Goal: Answer question/provide support: Share knowledge or assist other users

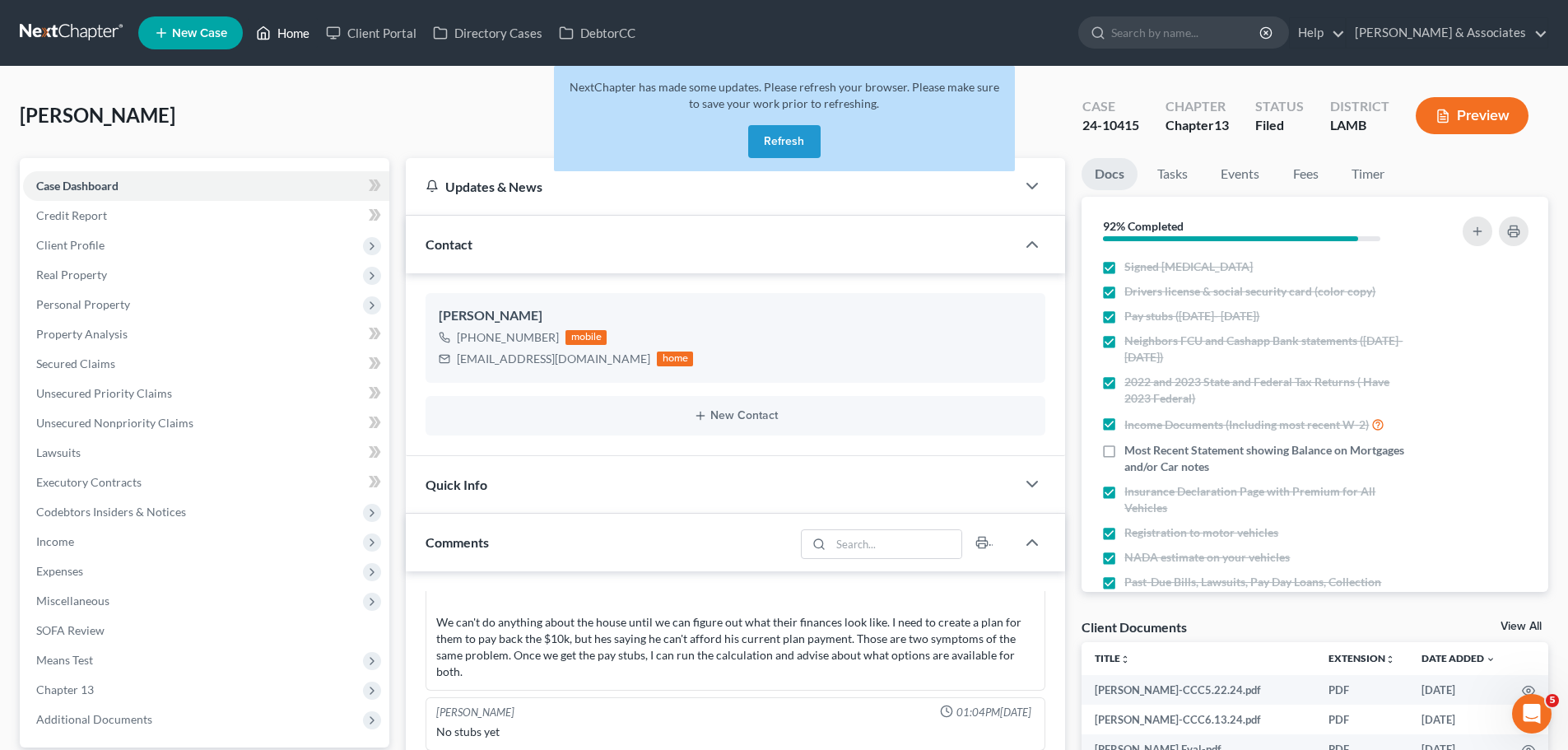
click at [291, 29] on link "Home" at bounding box center [282, 33] width 70 height 29
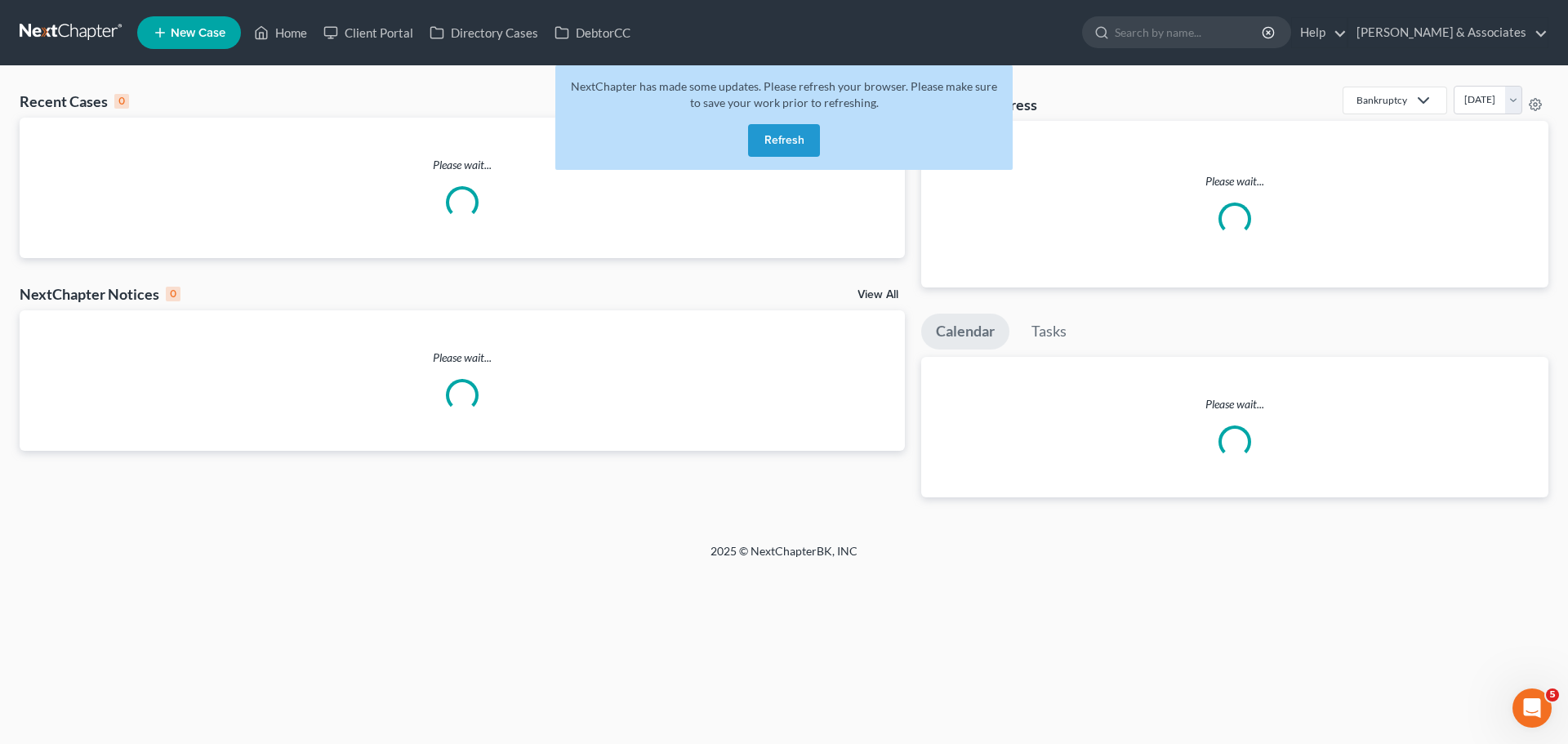
click at [790, 133] on button "Refresh" at bounding box center [784, 140] width 72 height 32
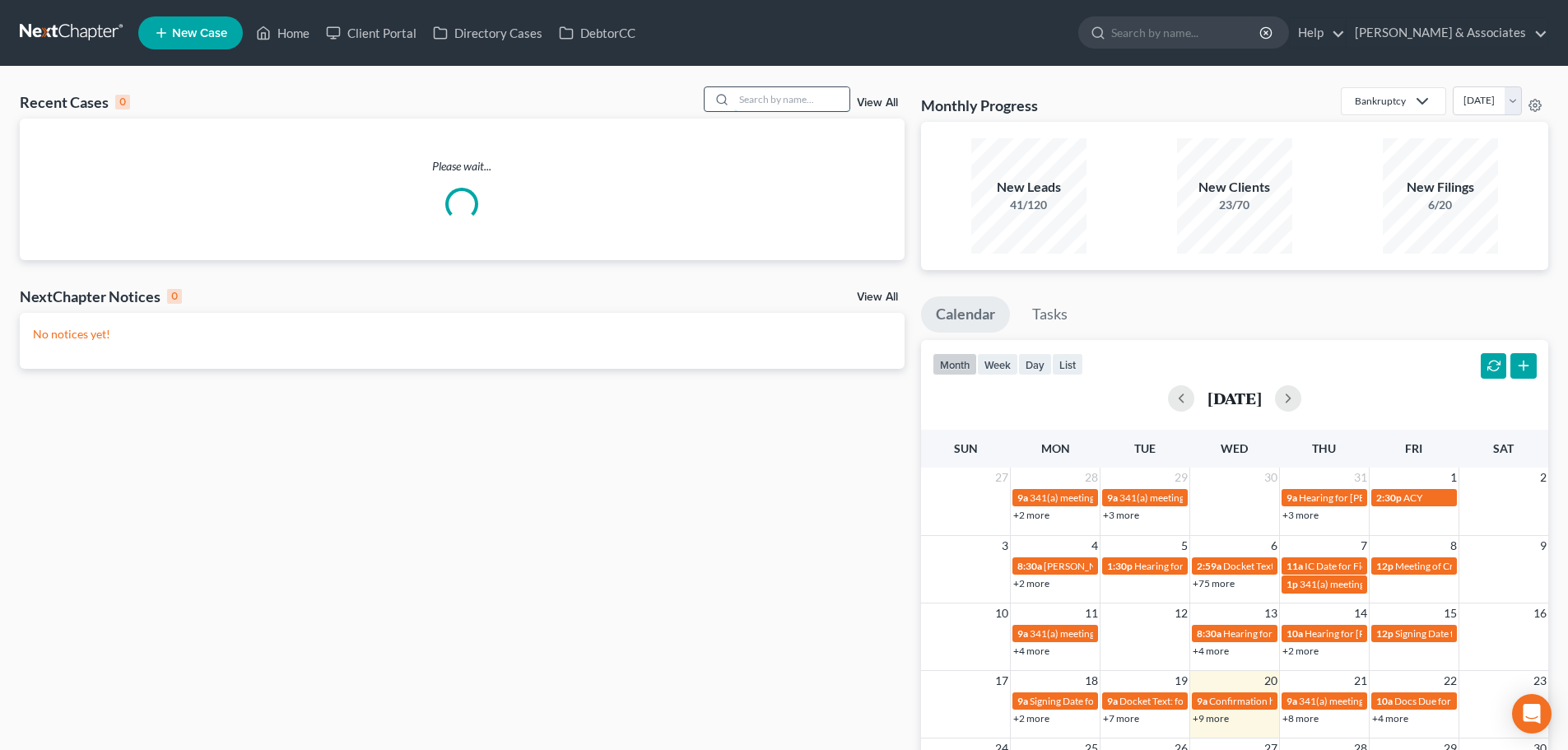
click at [781, 94] on input "search" at bounding box center [792, 99] width 115 height 24
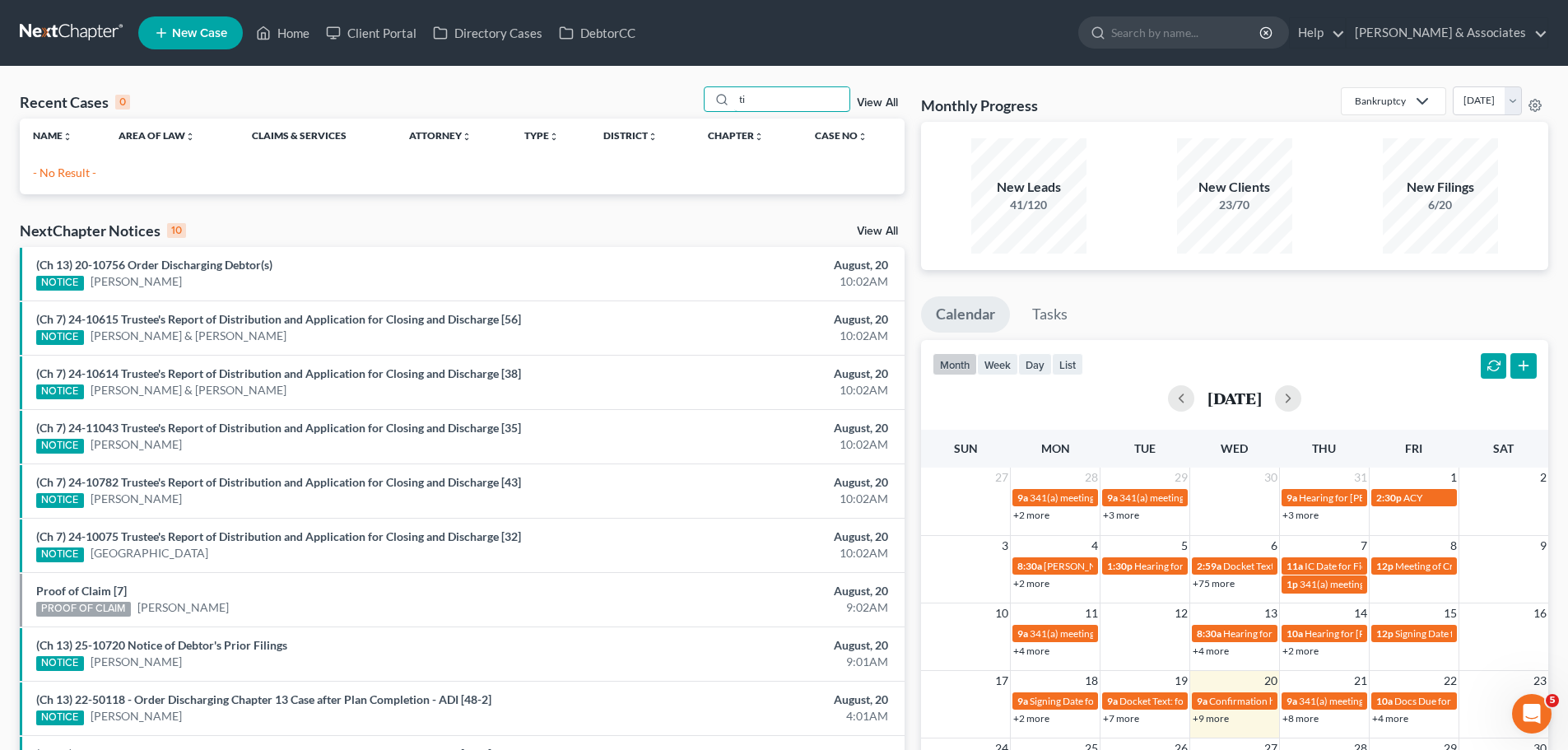
type input "t"
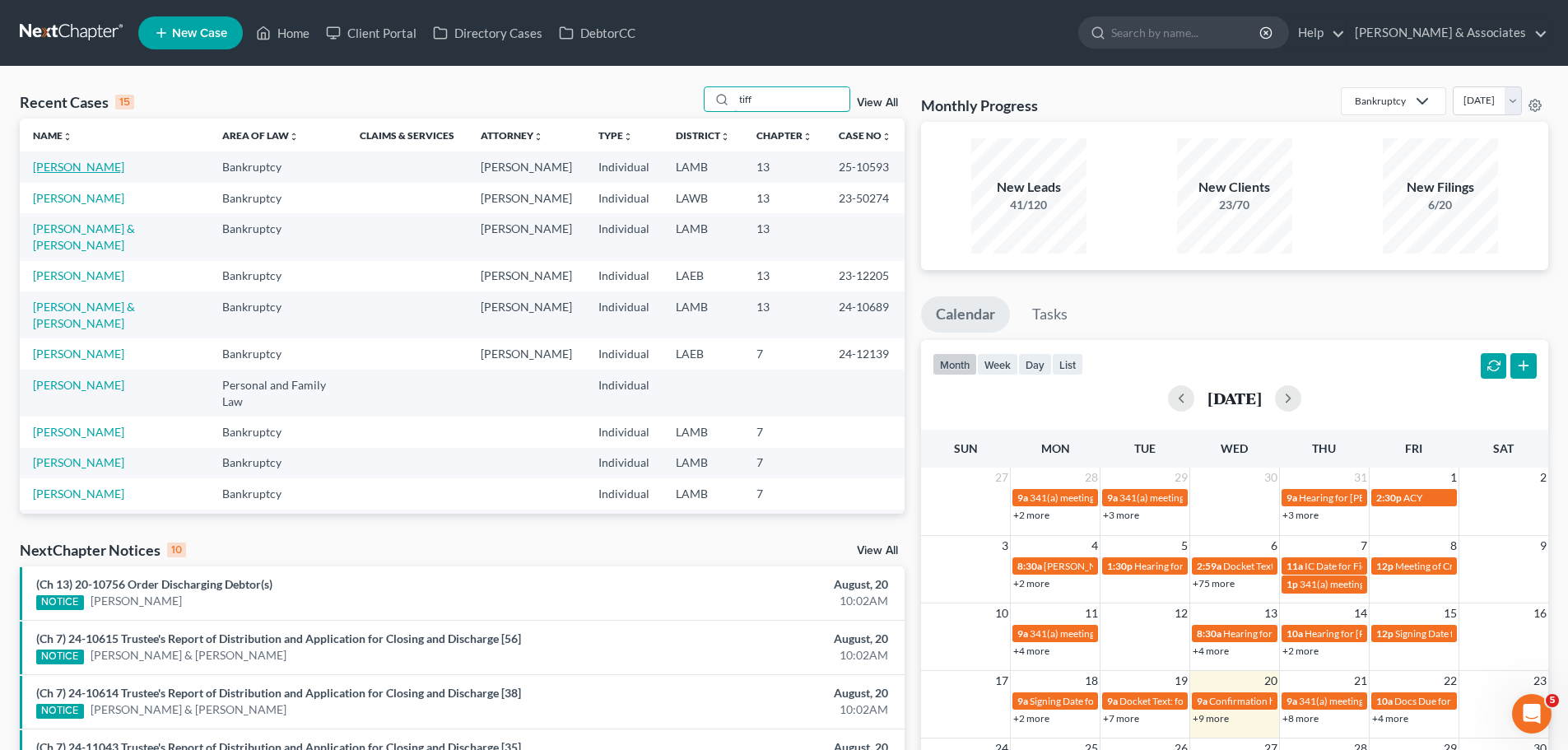
type input "tiff"
click at [73, 165] on link "[PERSON_NAME]" at bounding box center [78, 166] width 91 height 14
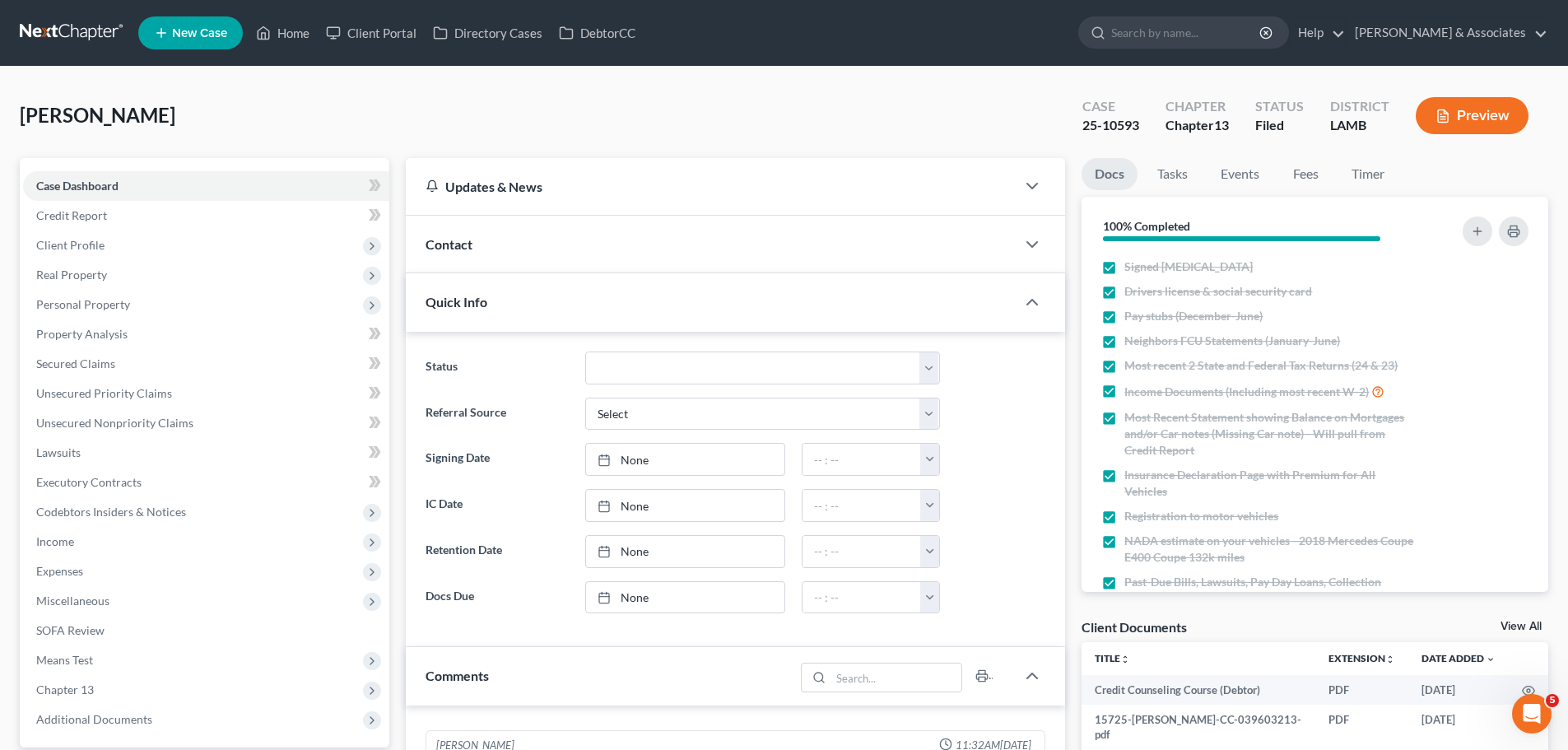
click at [475, 246] on div "Contact" at bounding box center [710, 244] width 610 height 57
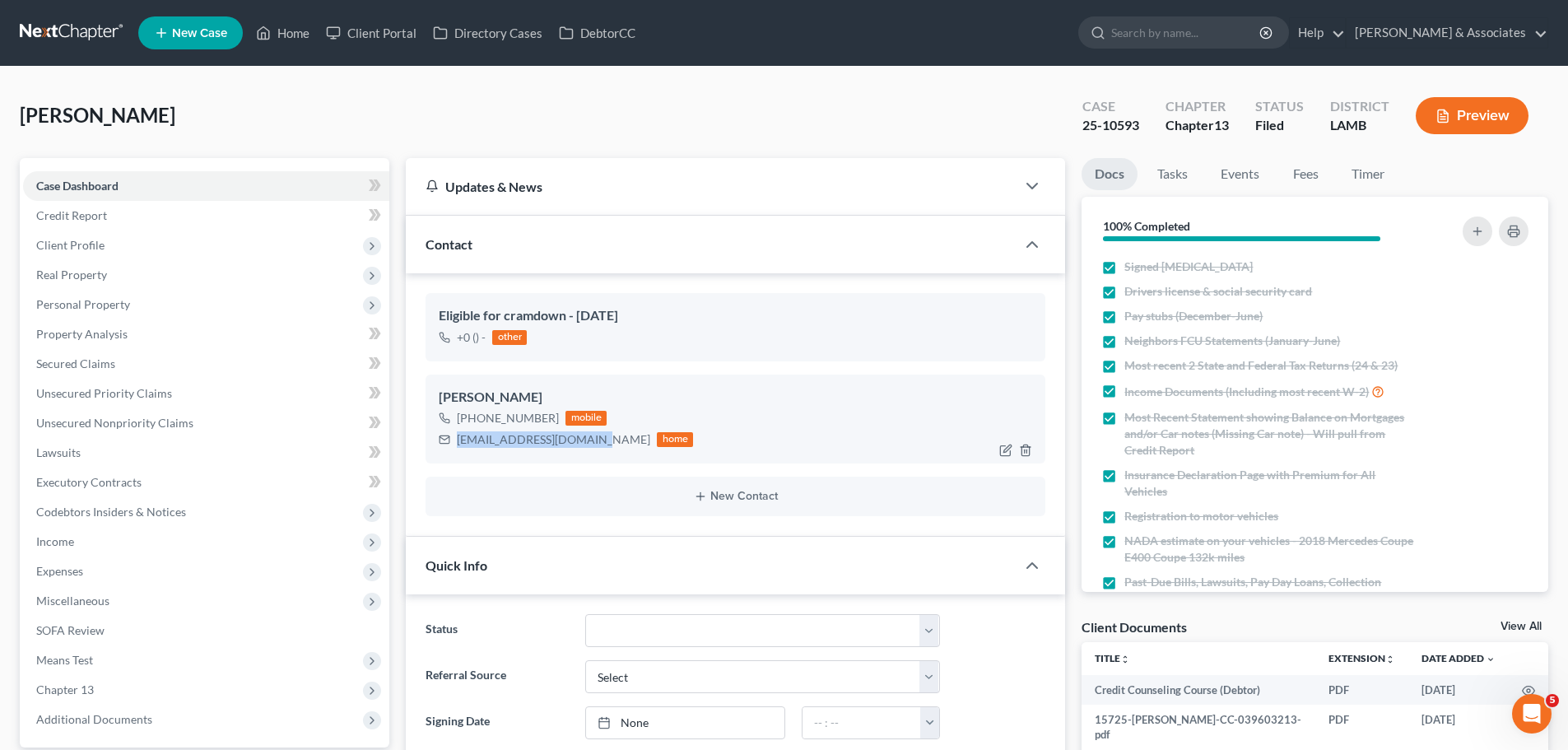
drag, startPoint x: 457, startPoint y: 438, endPoint x: 588, endPoint y: 442, distance: 131.1
click at [588, 442] on div "[EMAIL_ADDRESS][DOMAIN_NAME]" at bounding box center [553, 440] width 193 height 17
copy div "[EMAIL_ADDRESS][DOMAIN_NAME]"
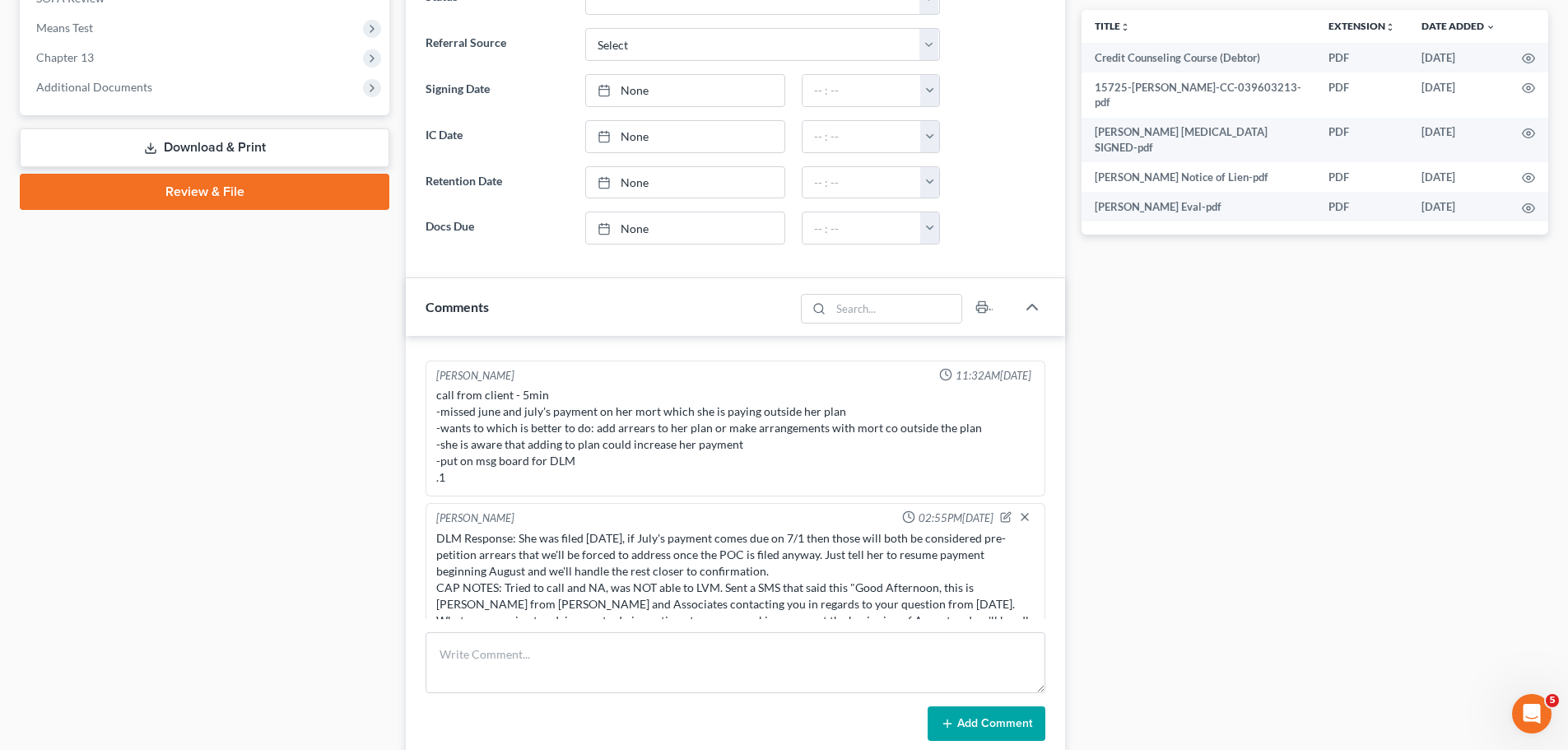
scroll to position [658, 0]
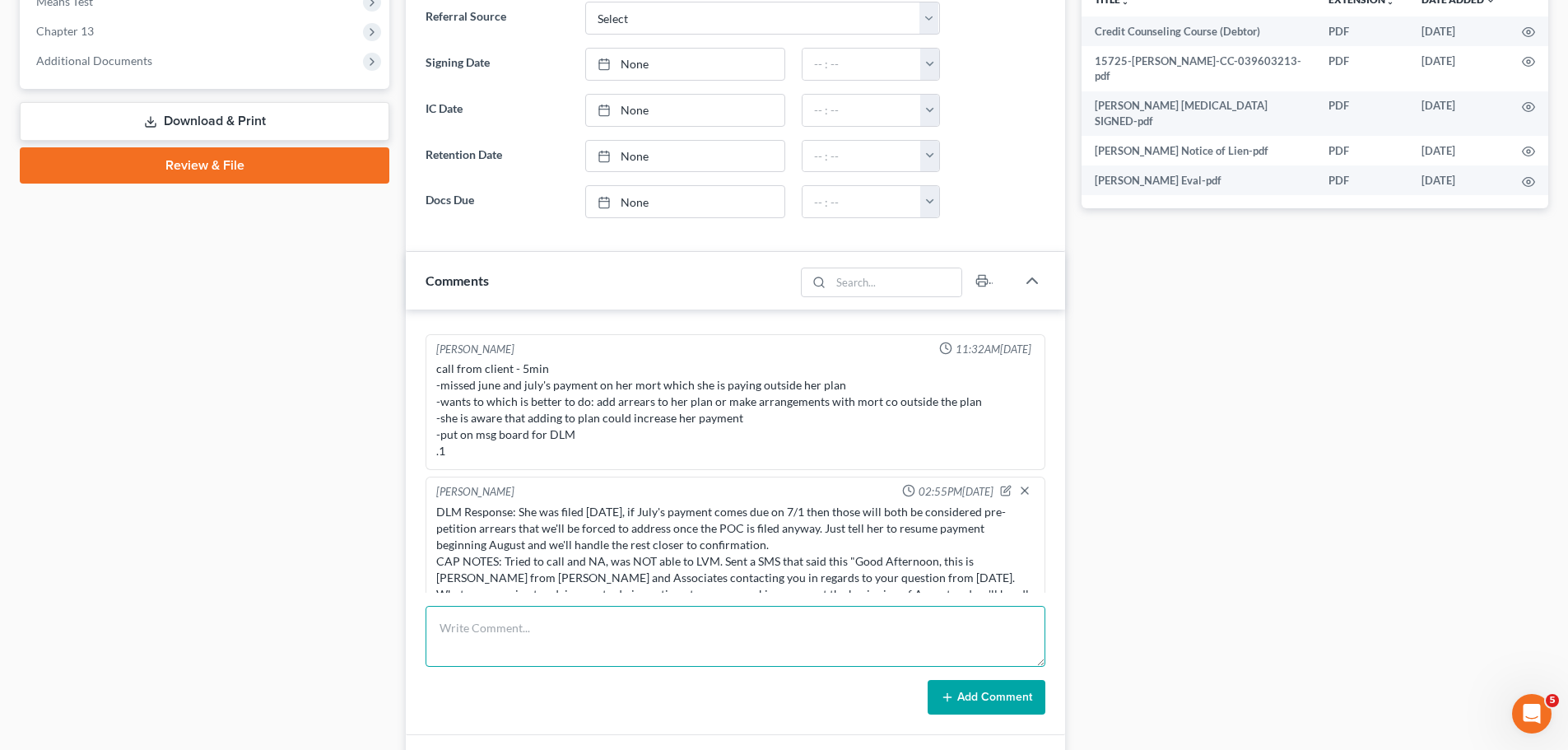
click at [486, 644] on textarea at bounding box center [735, 637] width 619 height 61
click at [506, 632] on textarea "Sent the 2nd Course via email to [PERSON_NAME] [DATE]." at bounding box center [735, 637] width 619 height 61
type textarea "Sent the 2nd BK Course via email to [PERSON_NAME] [DATE]."
click at [1013, 684] on button "Add Comment" at bounding box center [986, 697] width 118 height 34
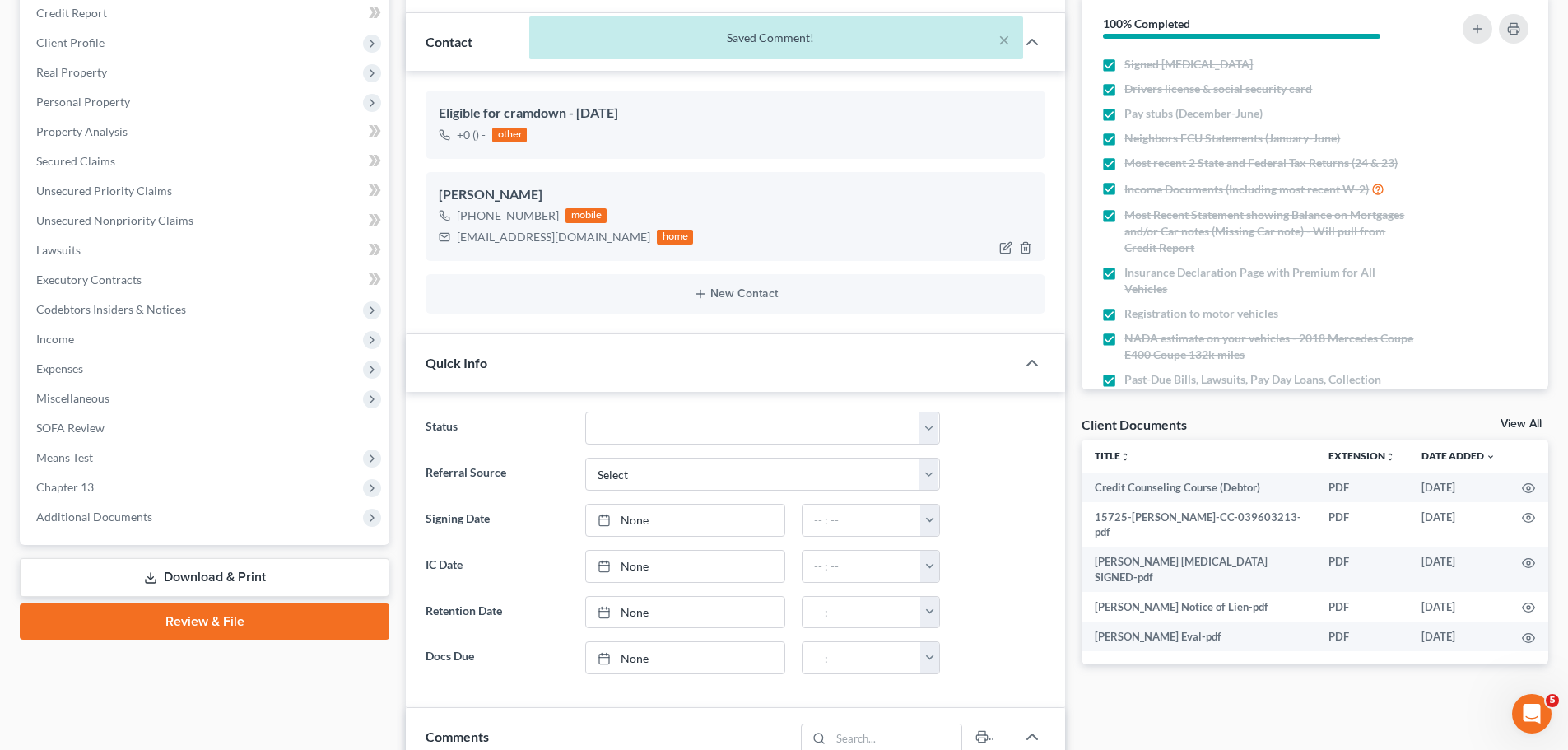
scroll to position [165, 0]
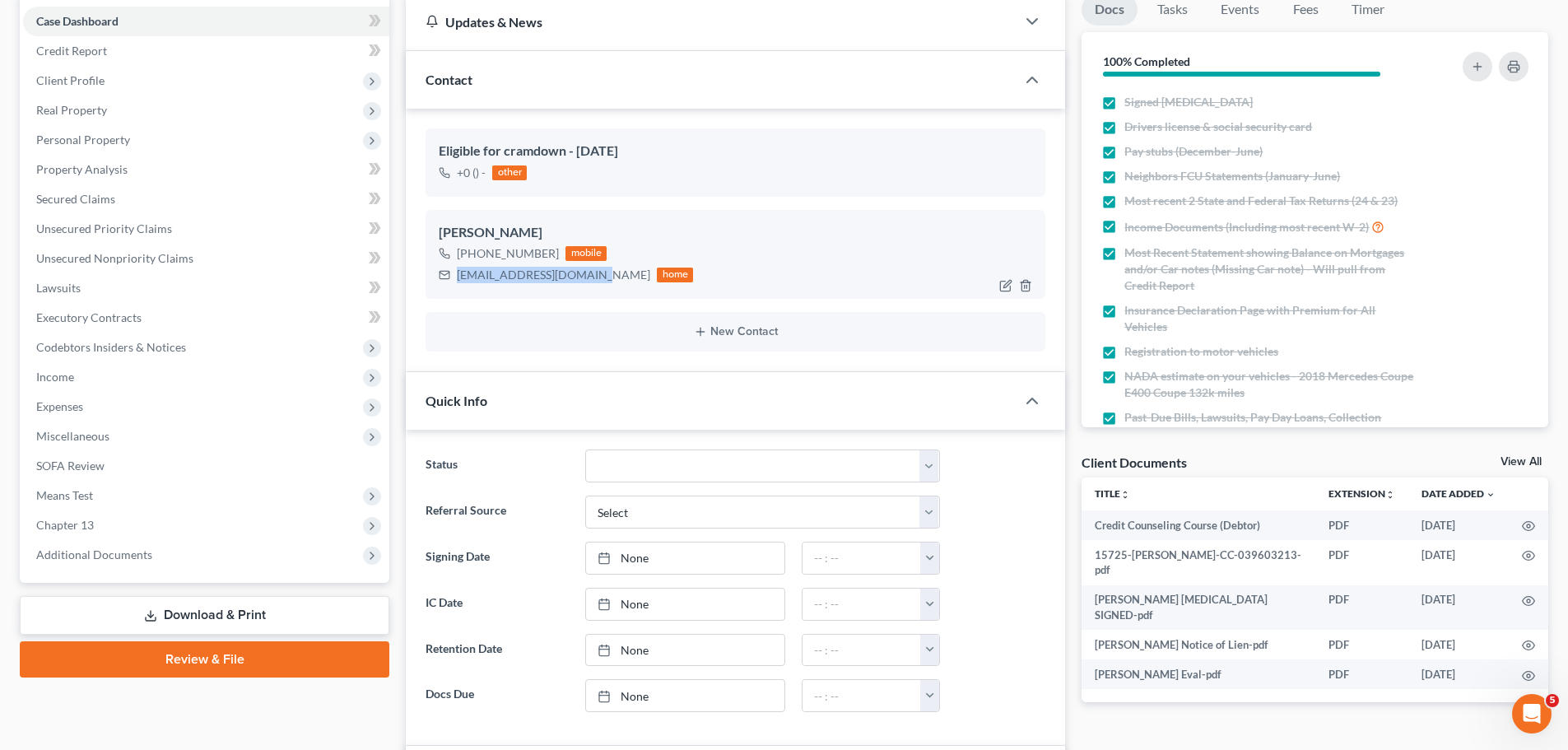
drag, startPoint x: 457, startPoint y: 276, endPoint x: 588, endPoint y: 280, distance: 131.1
click at [588, 280] on div "[EMAIL_ADDRESS][DOMAIN_NAME]" at bounding box center [553, 275] width 193 height 17
copy div "[EMAIL_ADDRESS][DOMAIN_NAME]"
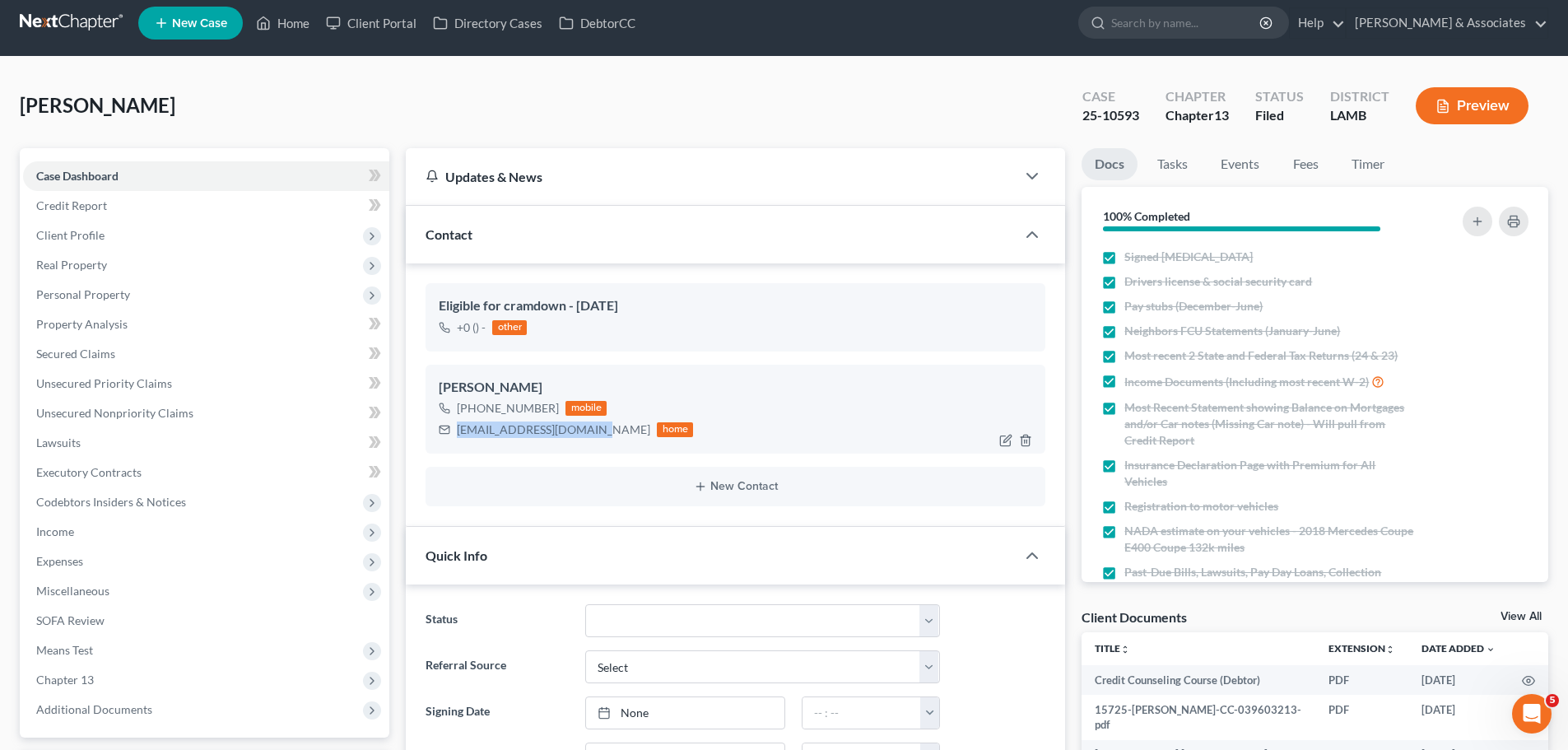
scroll to position [0, 0]
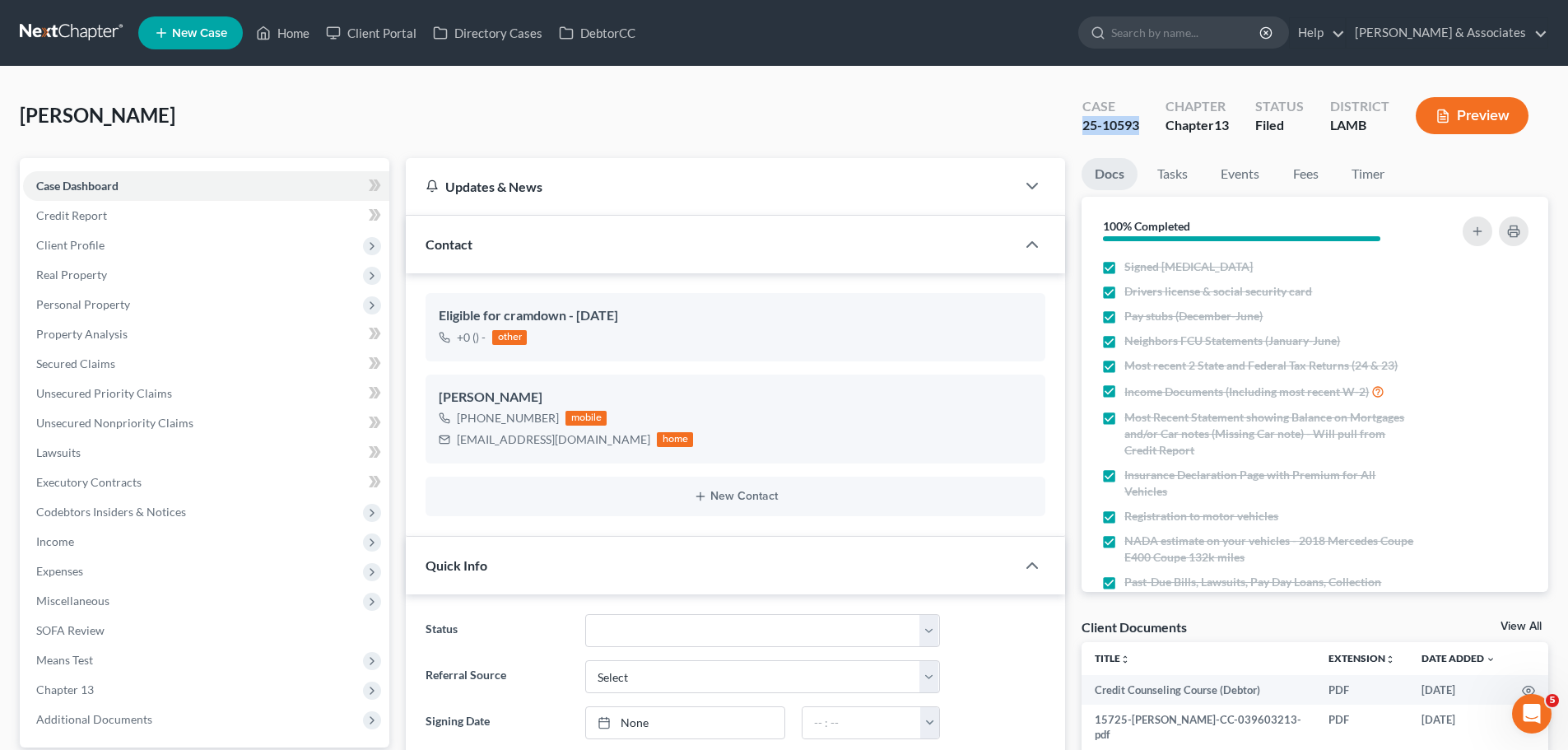
drag, startPoint x: 1079, startPoint y: 127, endPoint x: 1139, endPoint y: 130, distance: 60.1
click at [1139, 130] on div "Case 25-10593" at bounding box center [1111, 118] width 83 height 49
copy div "25-10593"
click at [297, 30] on link "Home" at bounding box center [282, 33] width 70 height 29
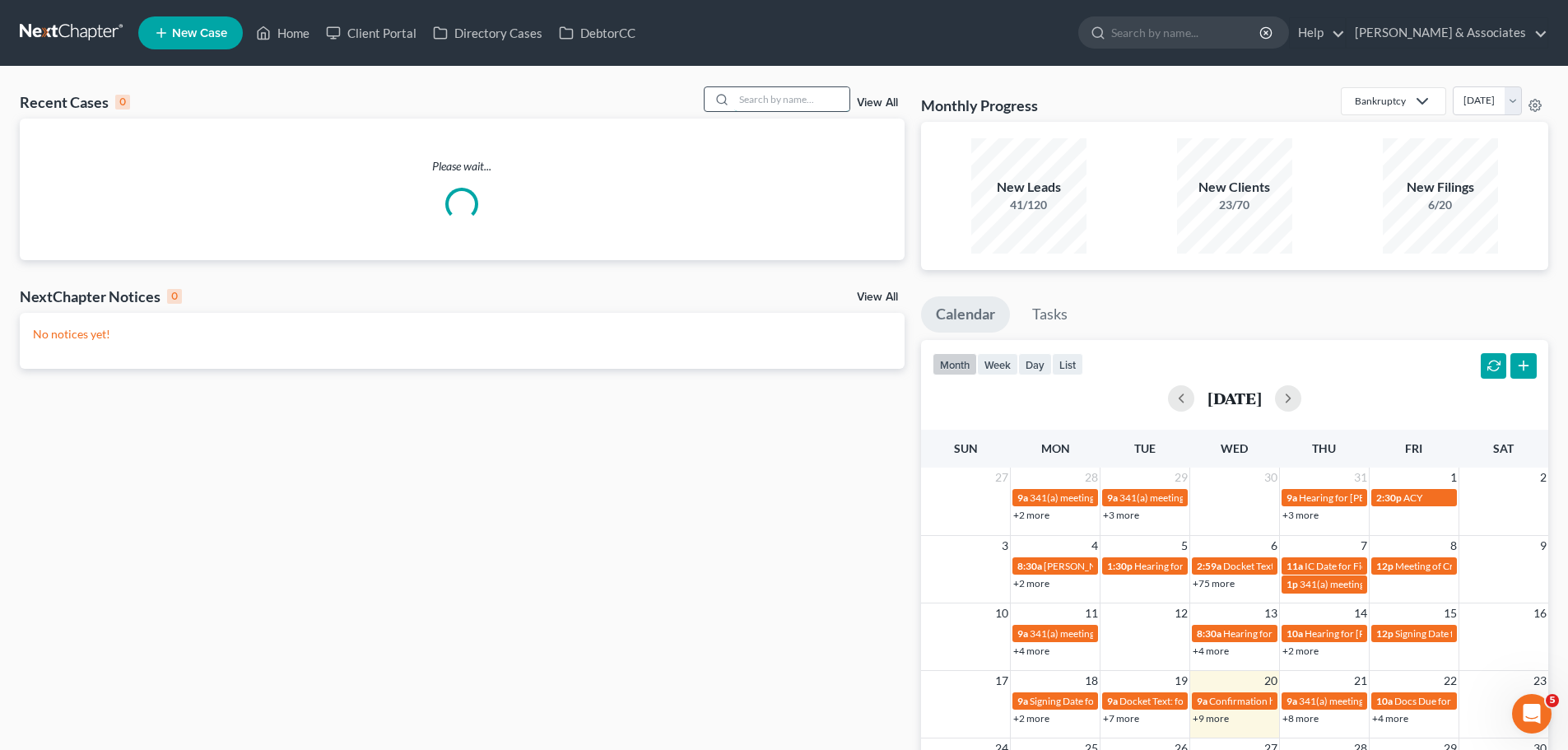
click at [759, 103] on input "search" at bounding box center [792, 99] width 115 height 24
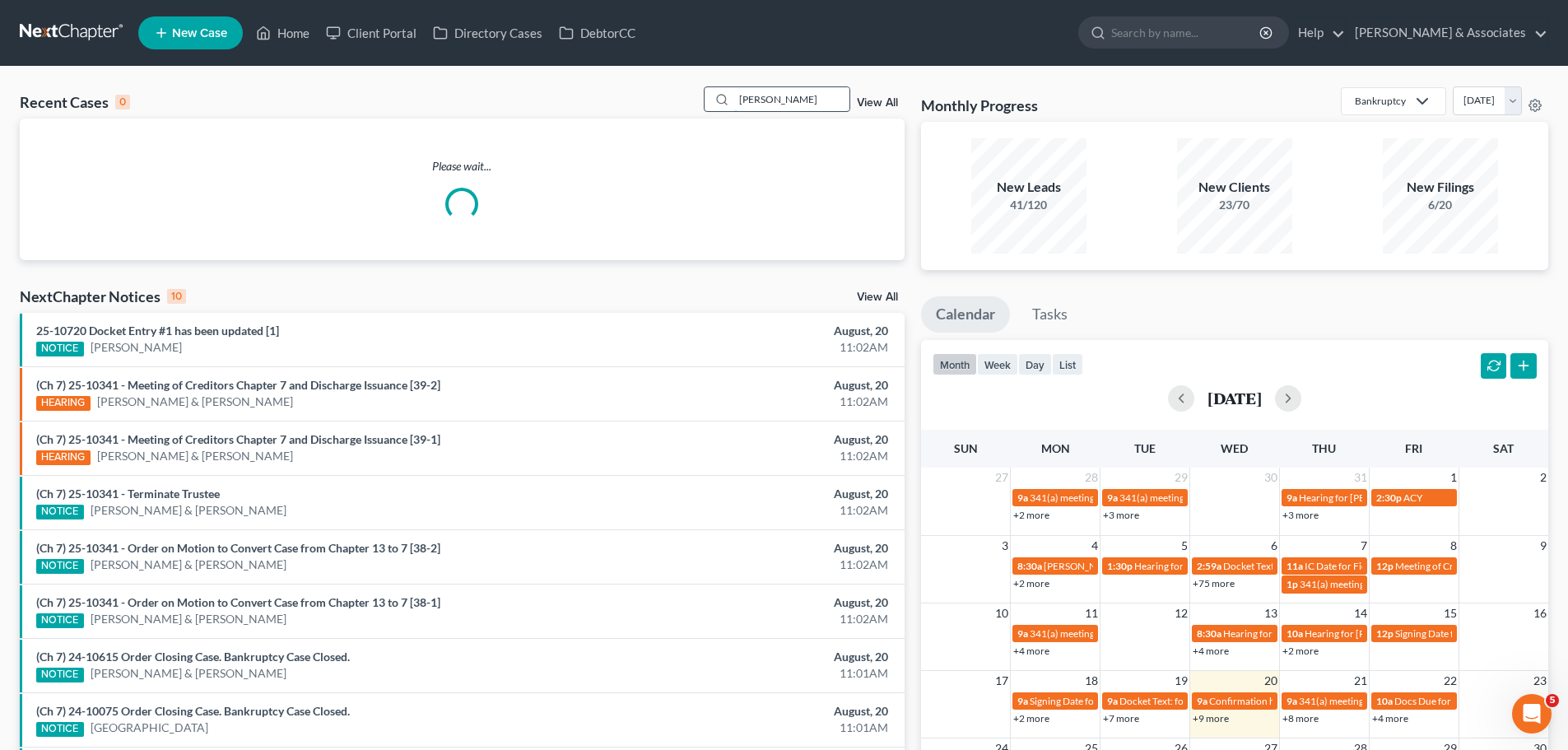
type input "[PERSON_NAME]"
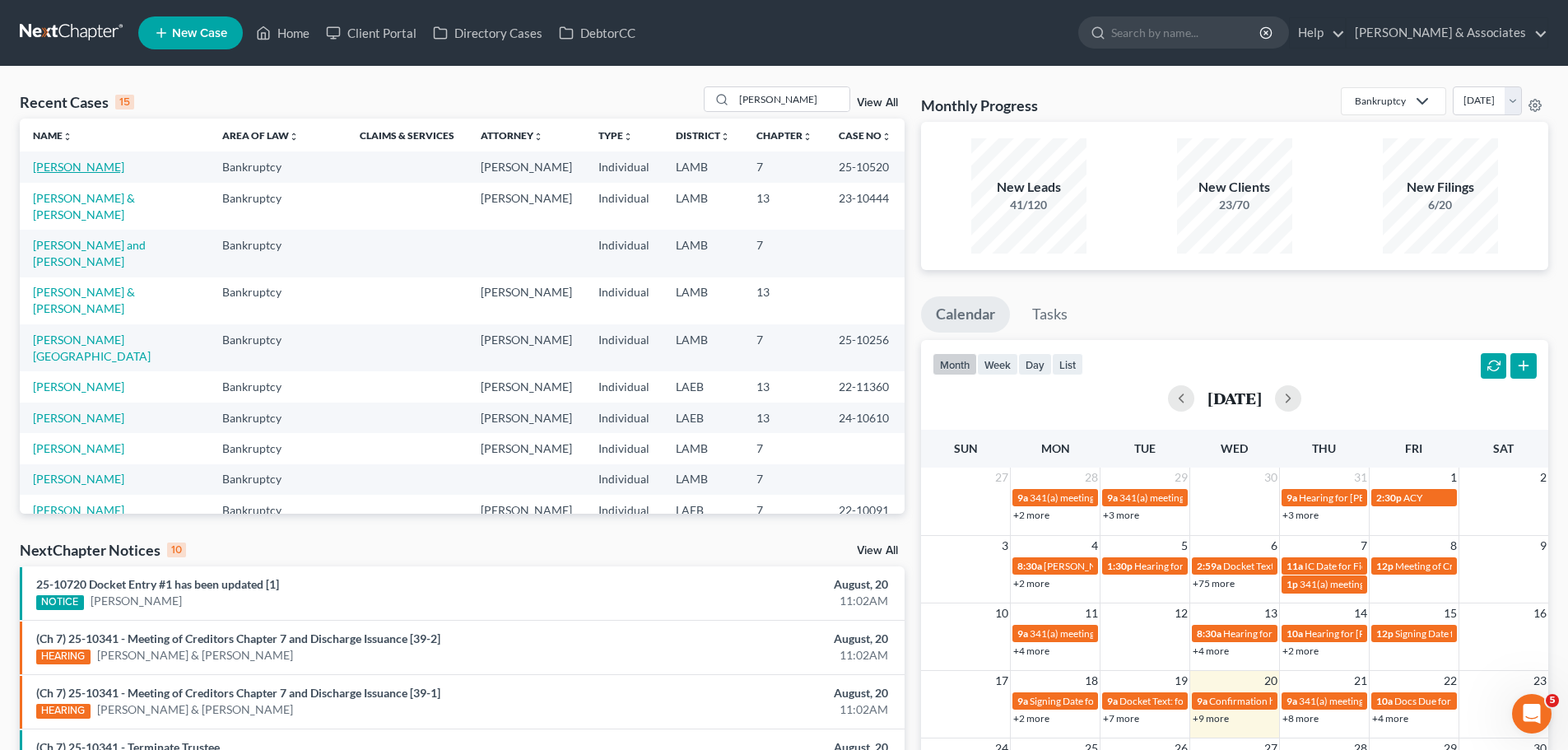
click at [100, 166] on link "[PERSON_NAME]" at bounding box center [78, 166] width 91 height 14
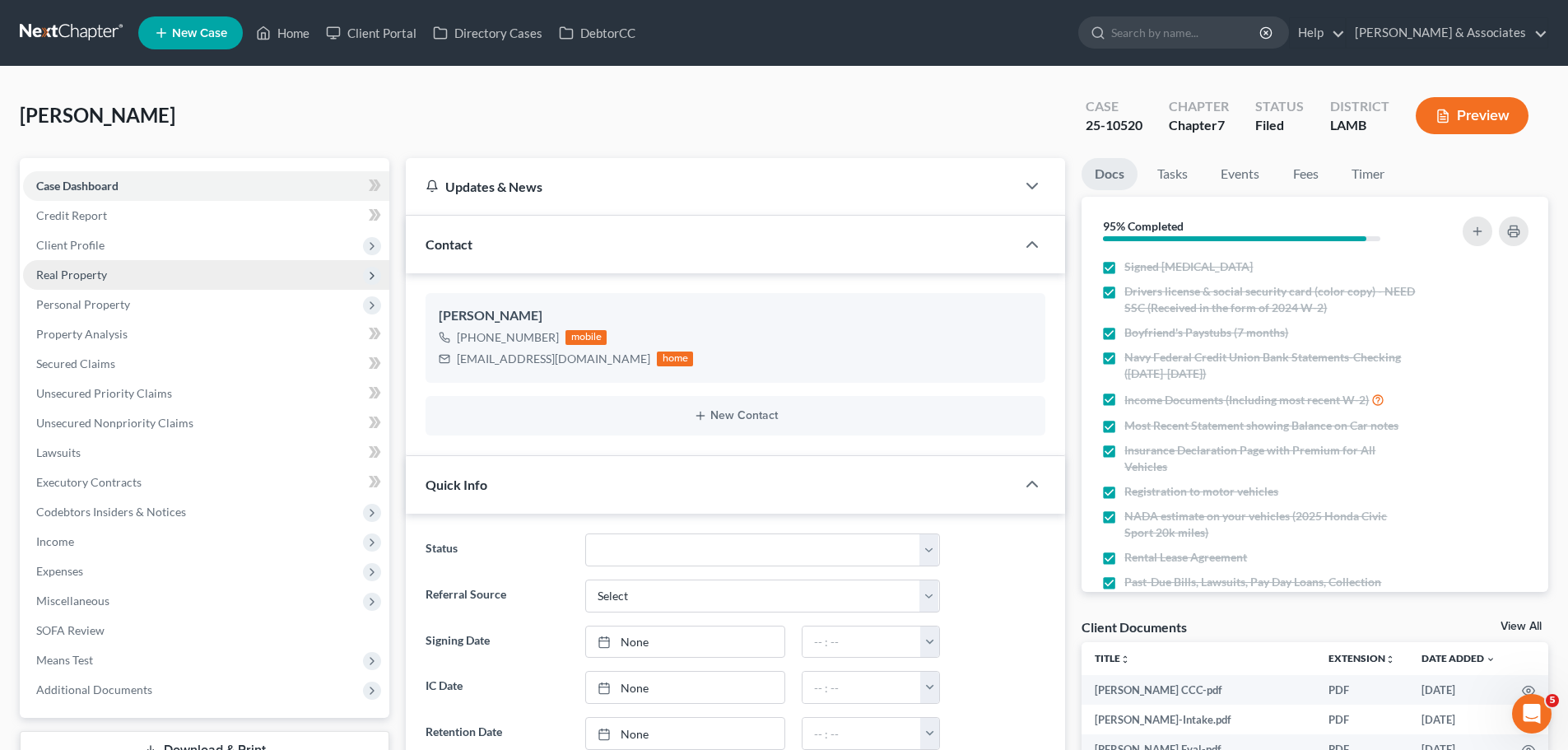
scroll to position [2487, 0]
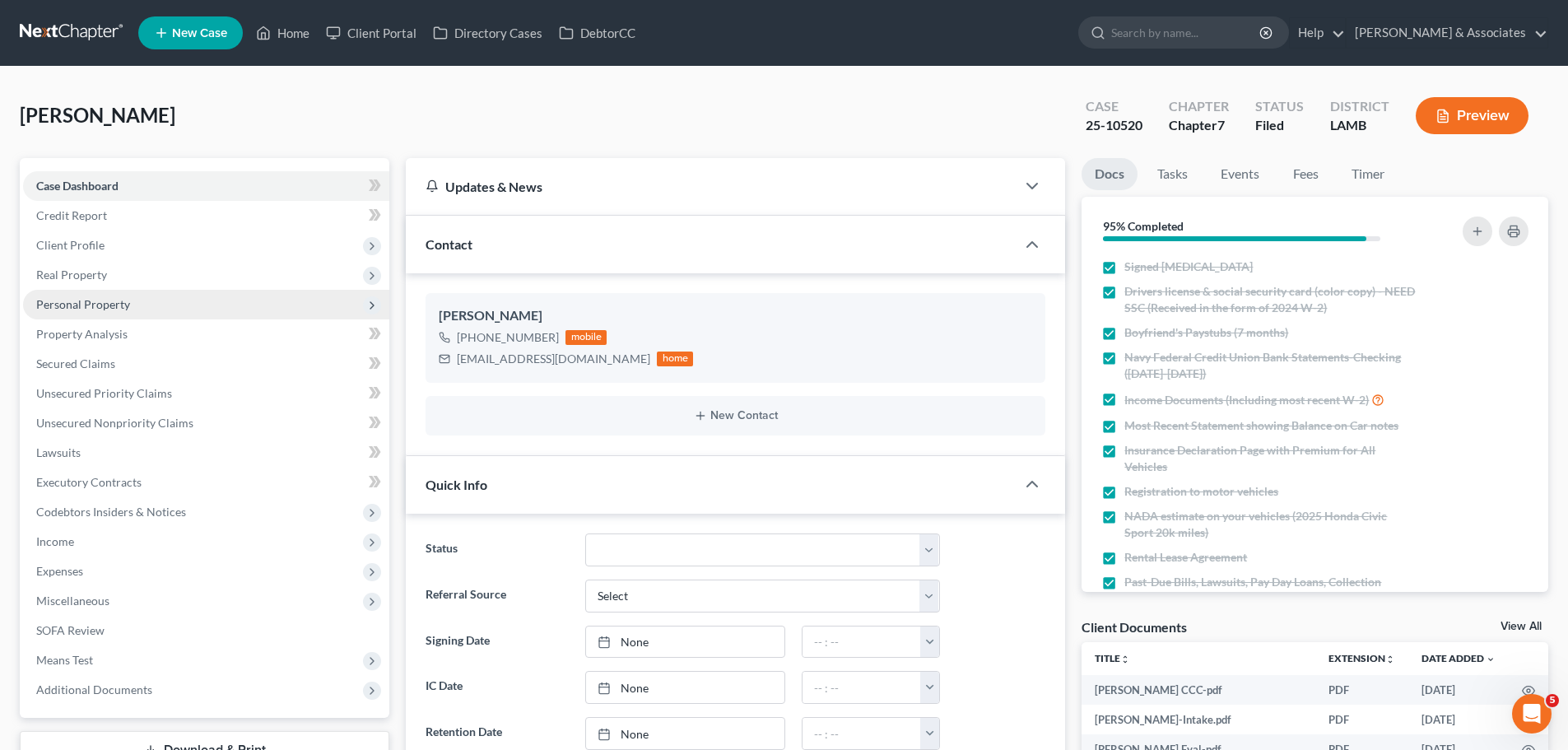
click at [86, 304] on span "Personal Property" at bounding box center [83, 304] width 94 height 14
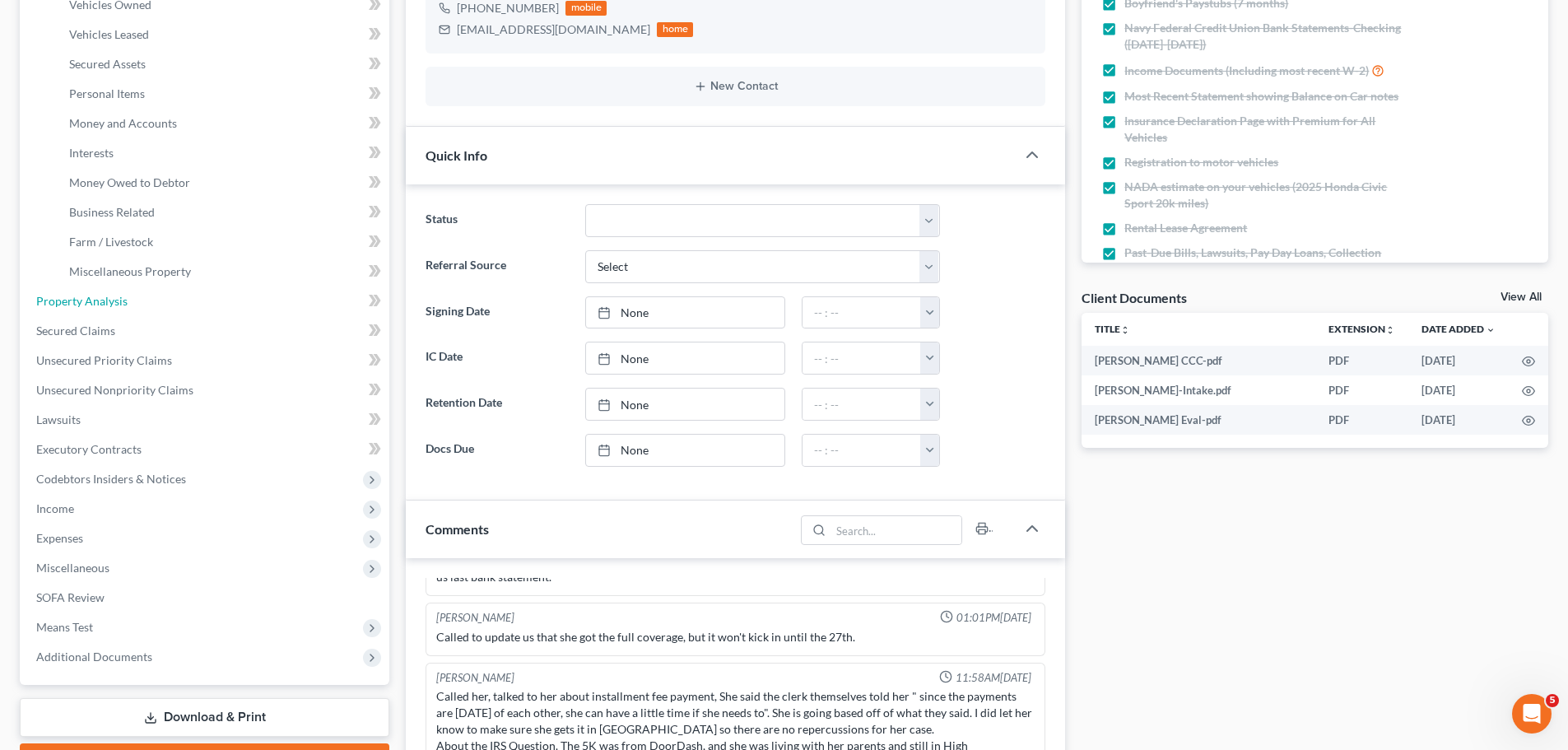
click at [86, 304] on span "Property Analysis" at bounding box center [81, 301] width 91 height 14
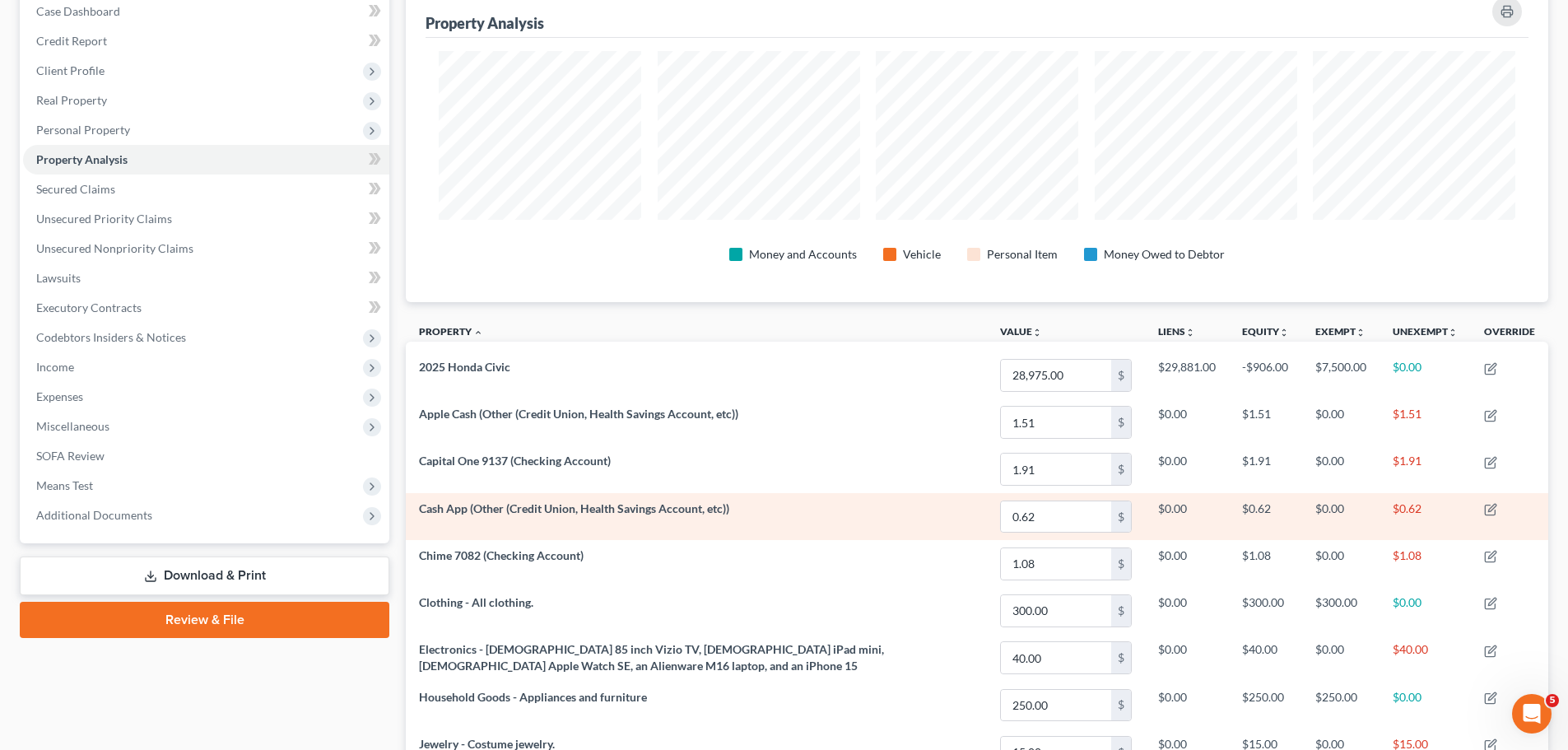
scroll to position [247, 0]
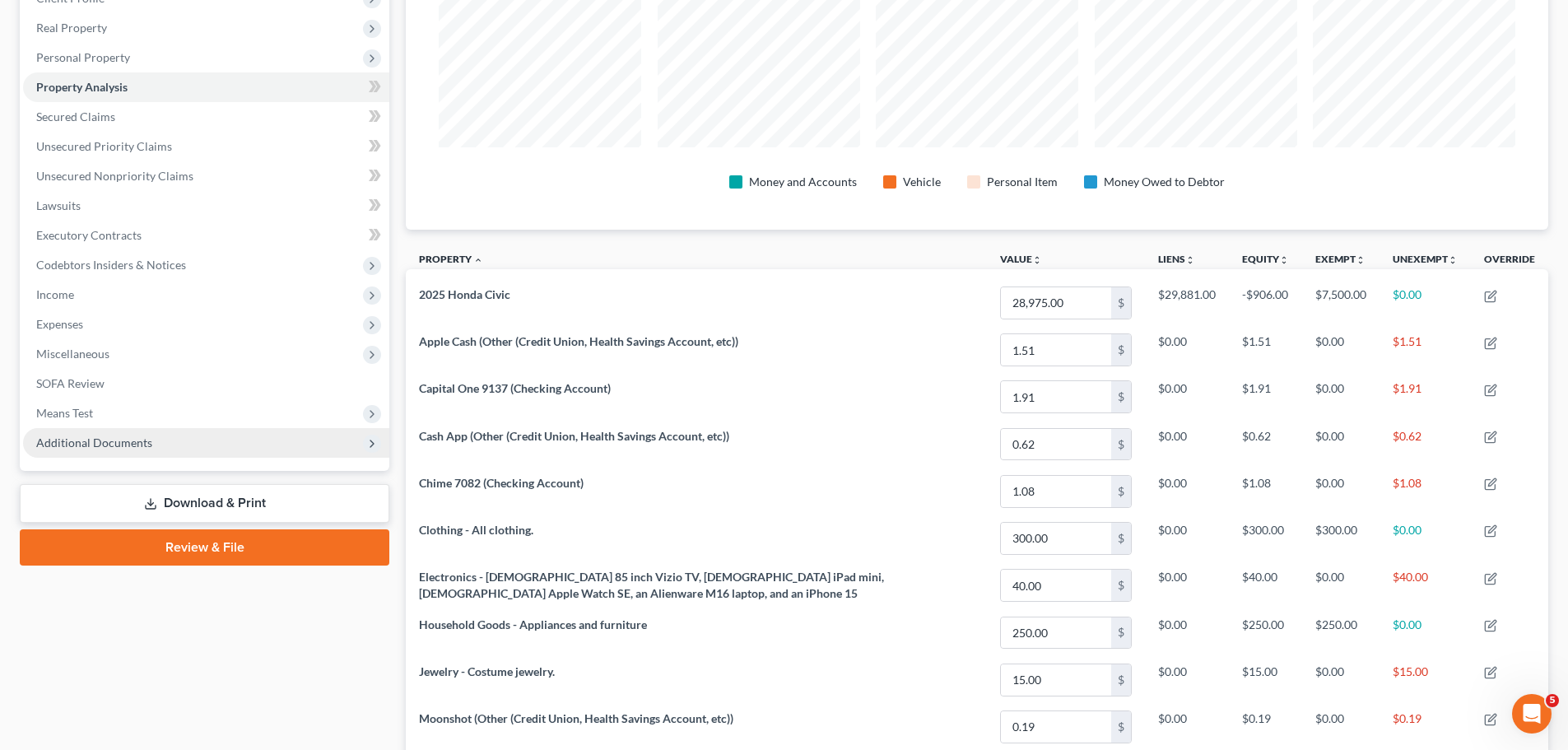
click at [90, 438] on span "Additional Documents" at bounding box center [94, 443] width 116 height 14
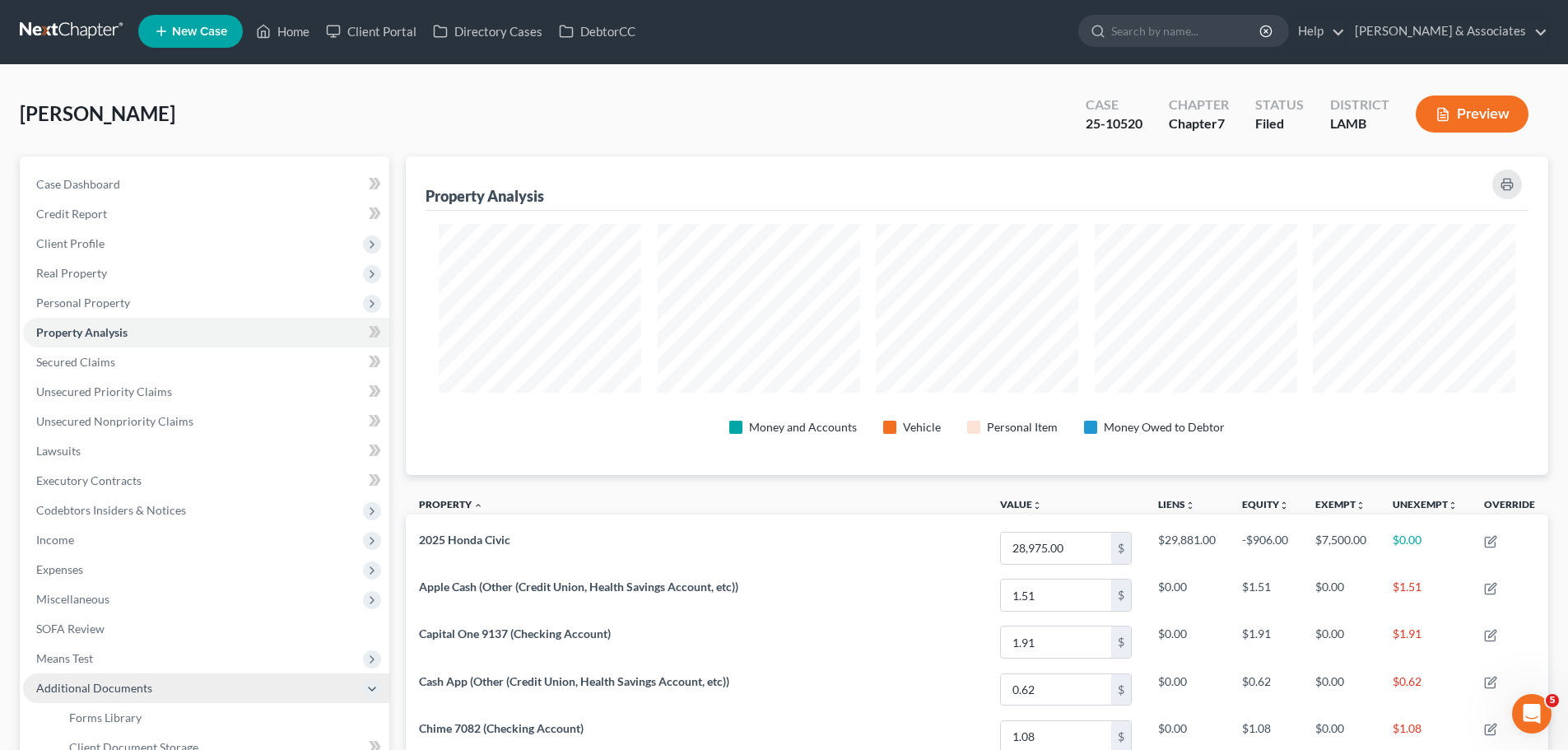
scroll to position [0, 0]
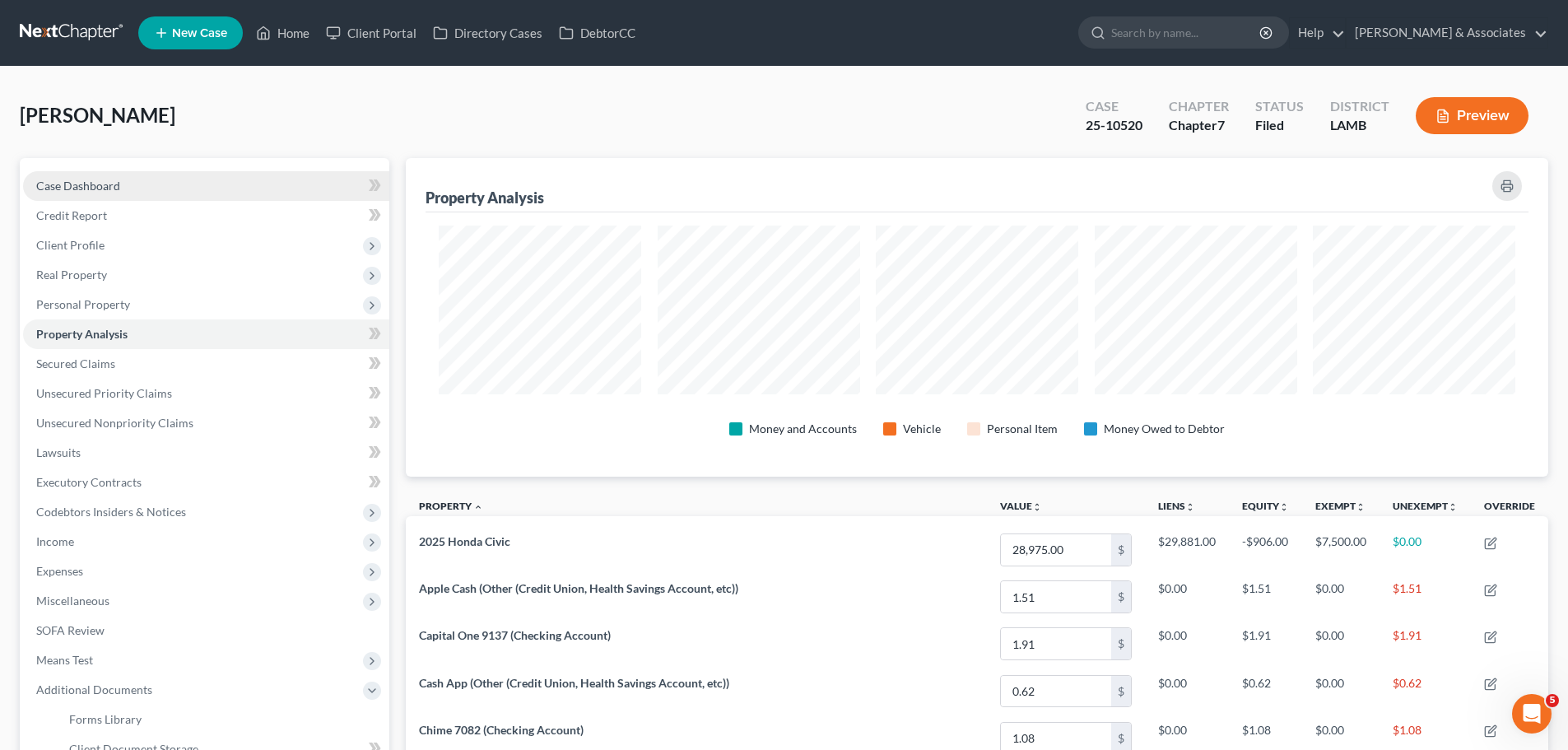
click at [144, 190] on link "Case Dashboard" at bounding box center [206, 186] width 366 height 29
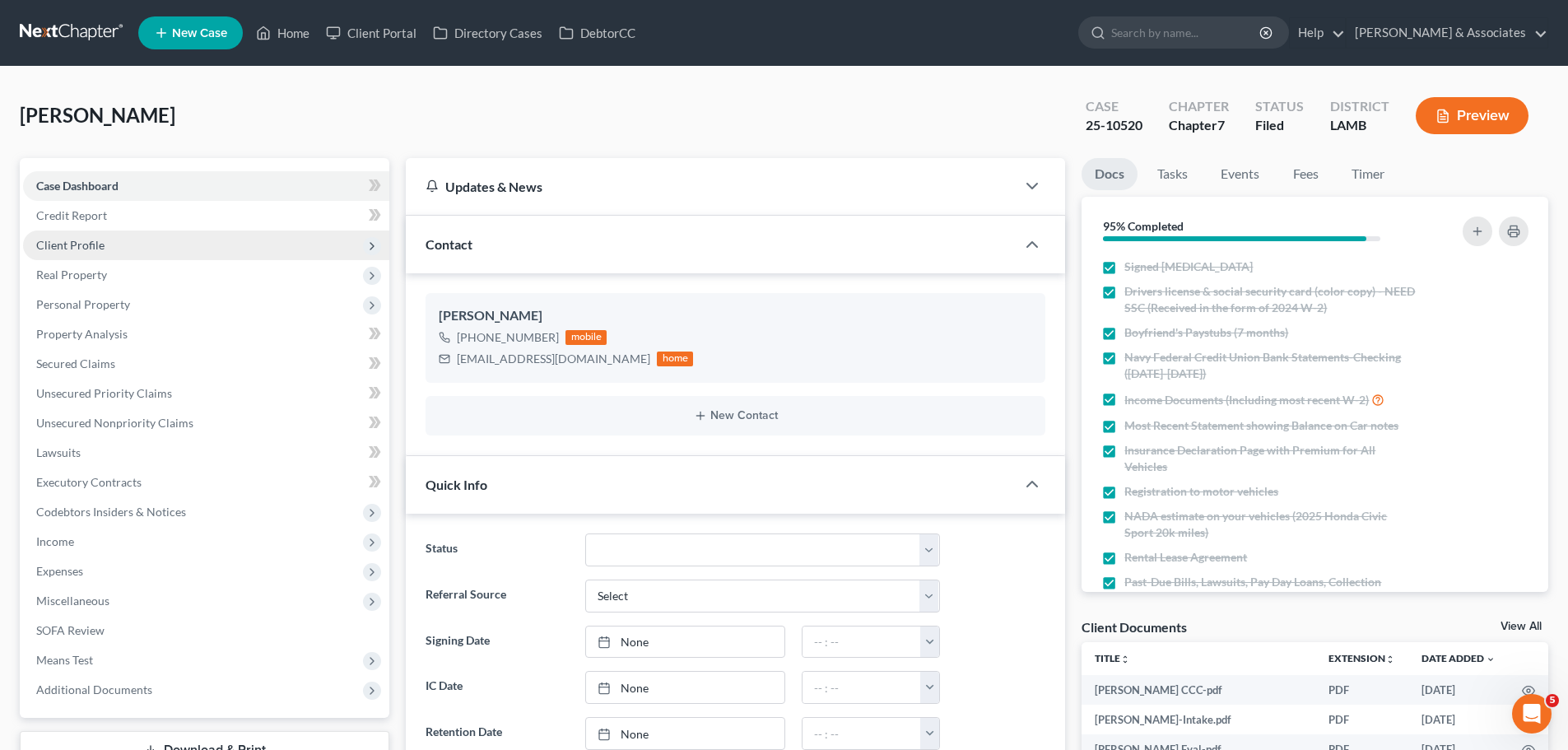
click at [148, 241] on span "Client Profile" at bounding box center [206, 245] width 366 height 29
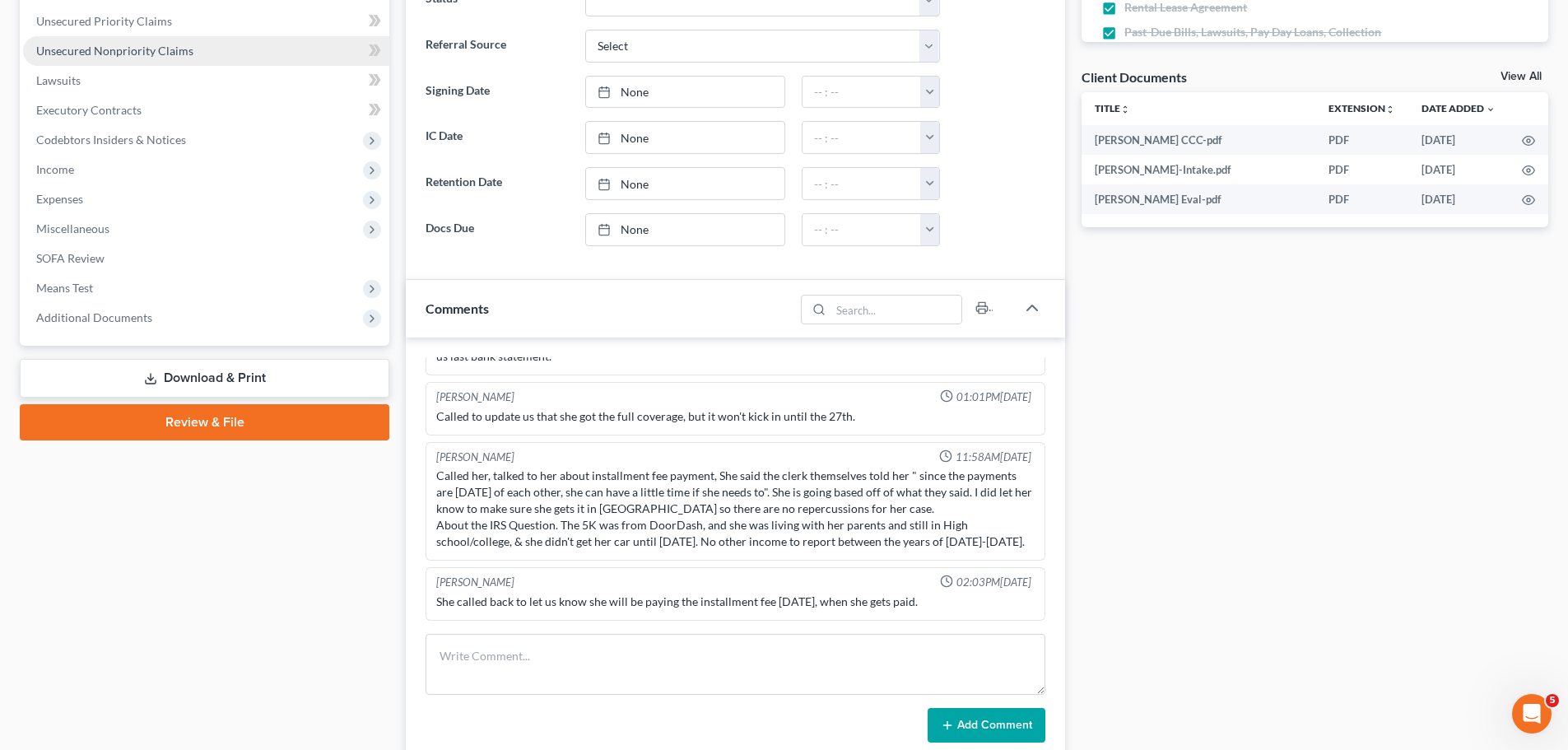
scroll to position [576, 0]
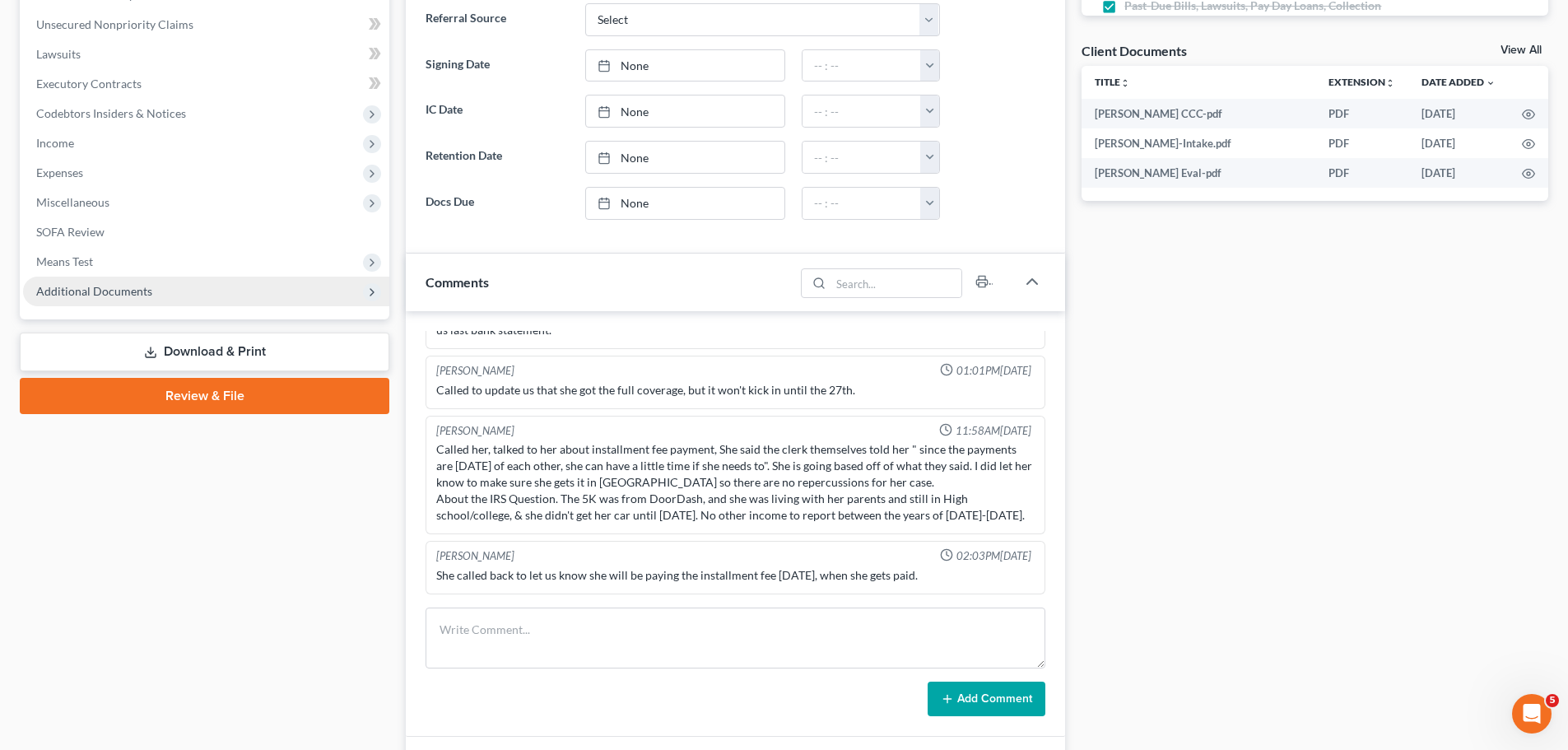
click at [184, 297] on span "Additional Documents" at bounding box center [206, 291] width 366 height 29
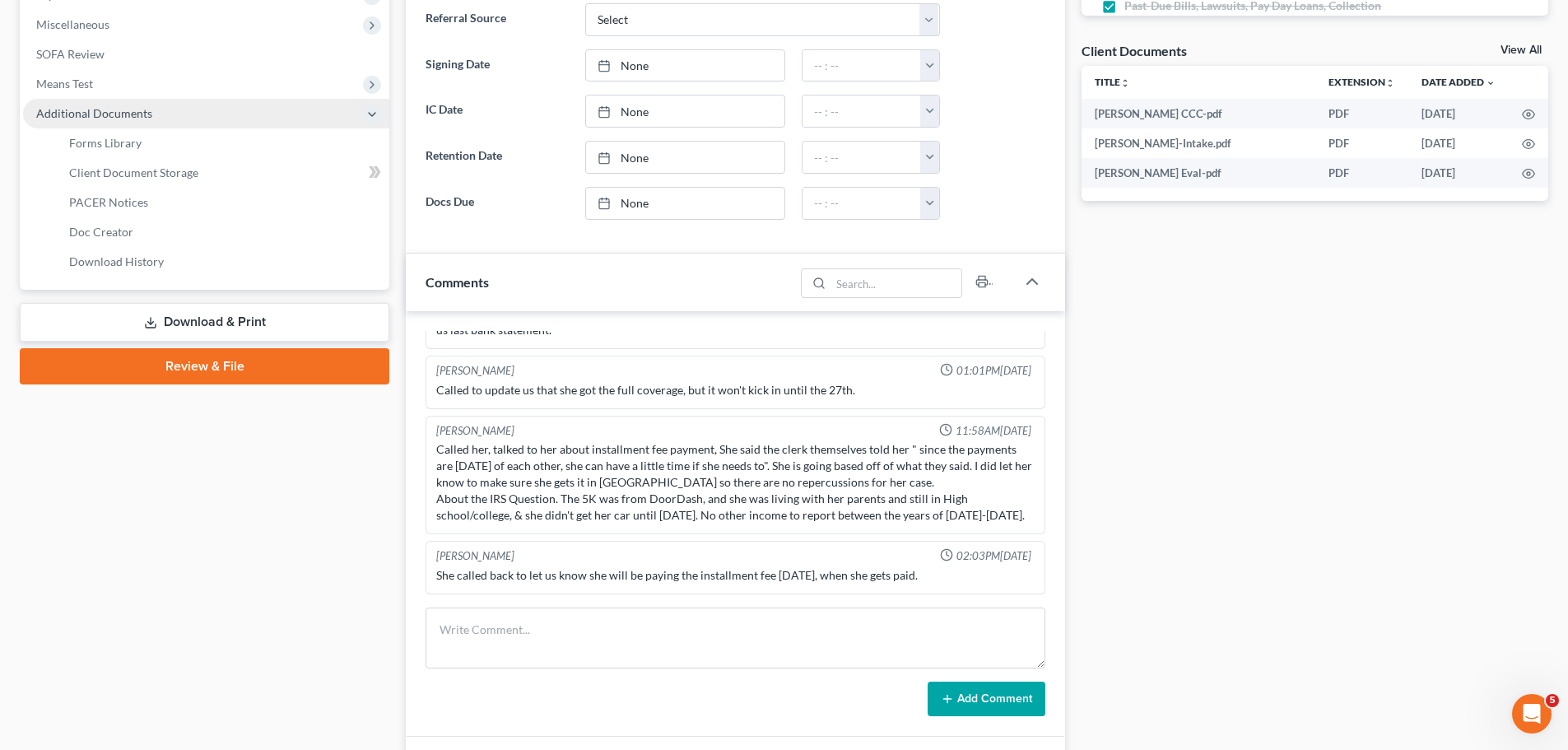
scroll to position [399, 0]
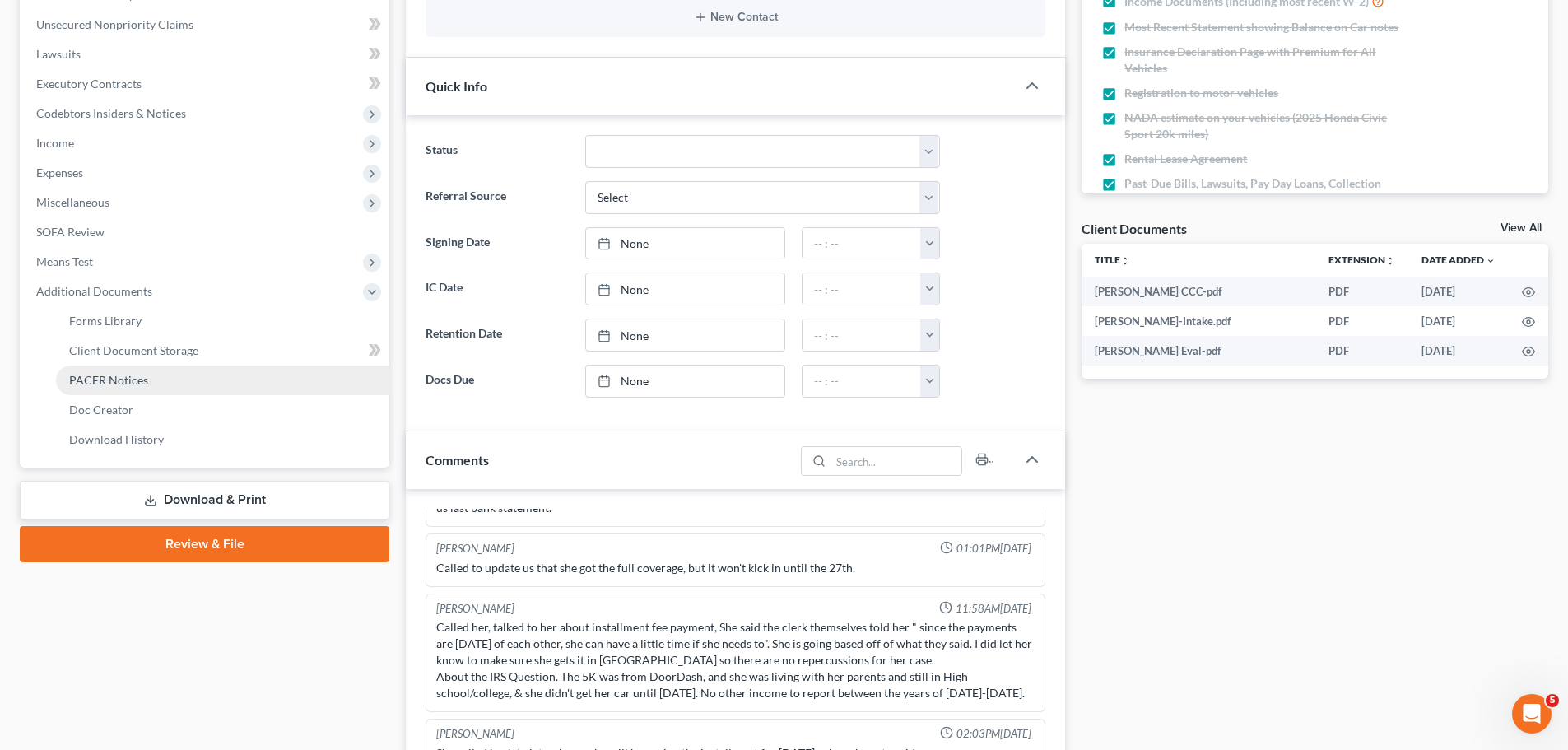
click at [191, 384] on link "PACER Notices" at bounding box center [222, 380] width 333 height 29
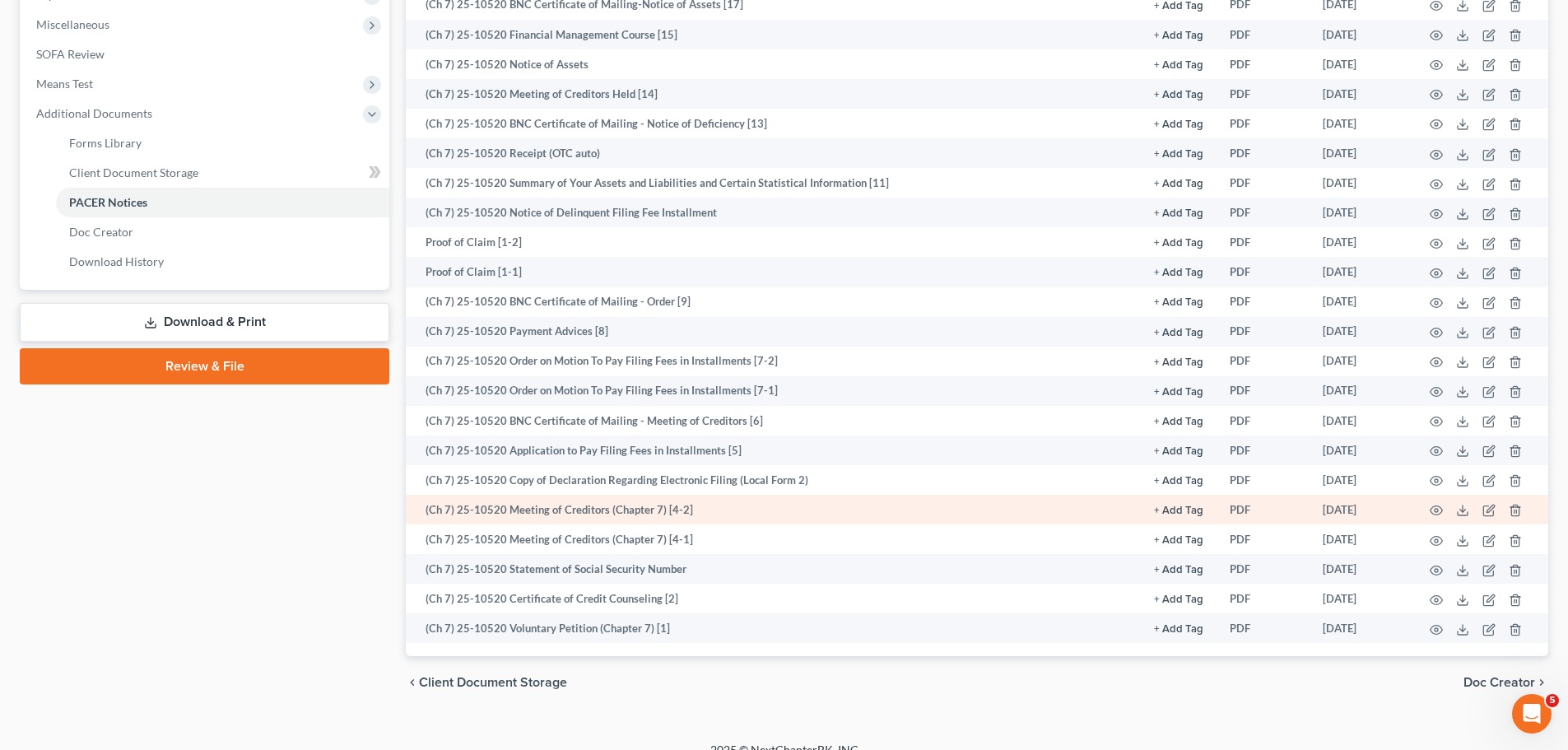
scroll to position [598, 0]
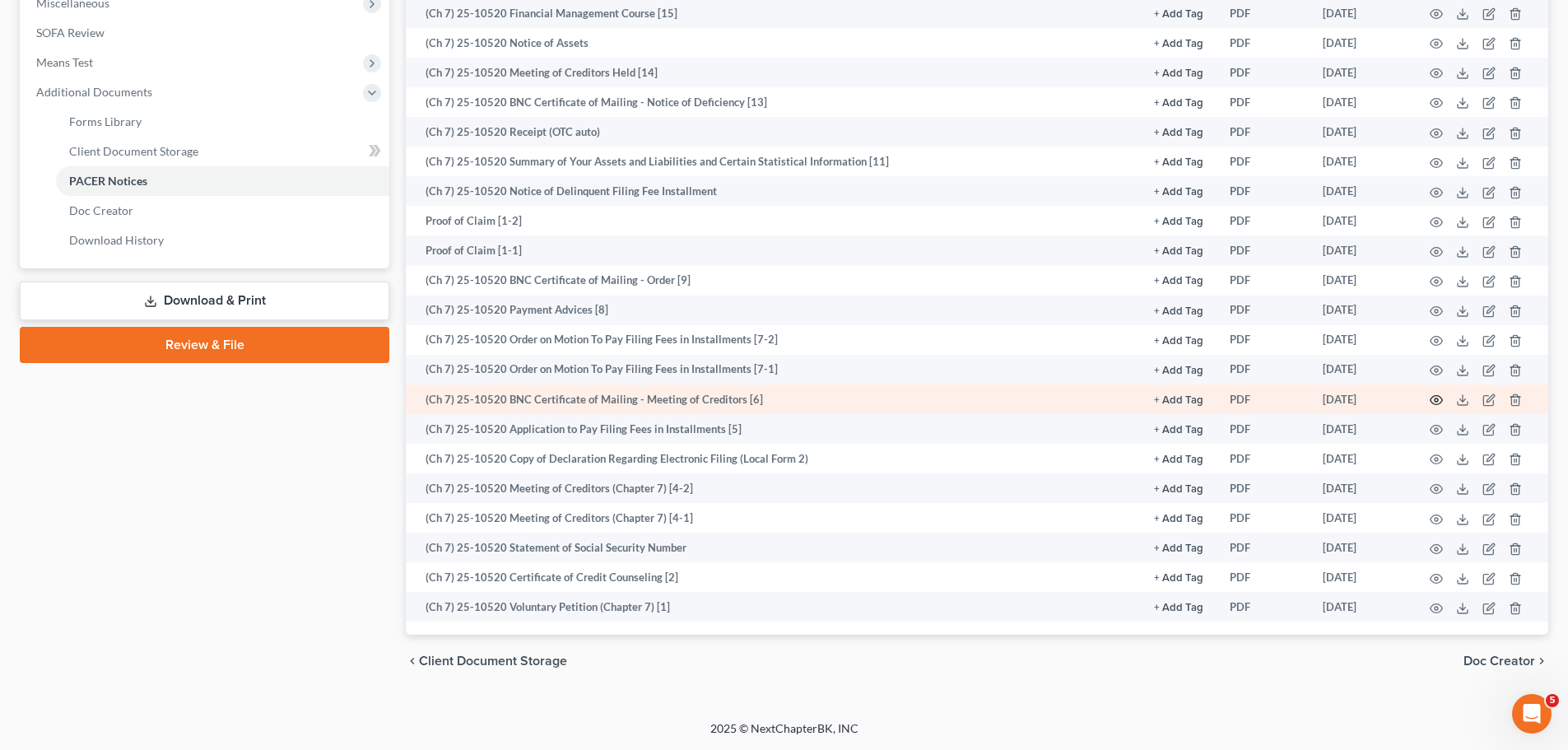
click at [1437, 396] on icon "button" at bounding box center [1436, 401] width 13 height 9
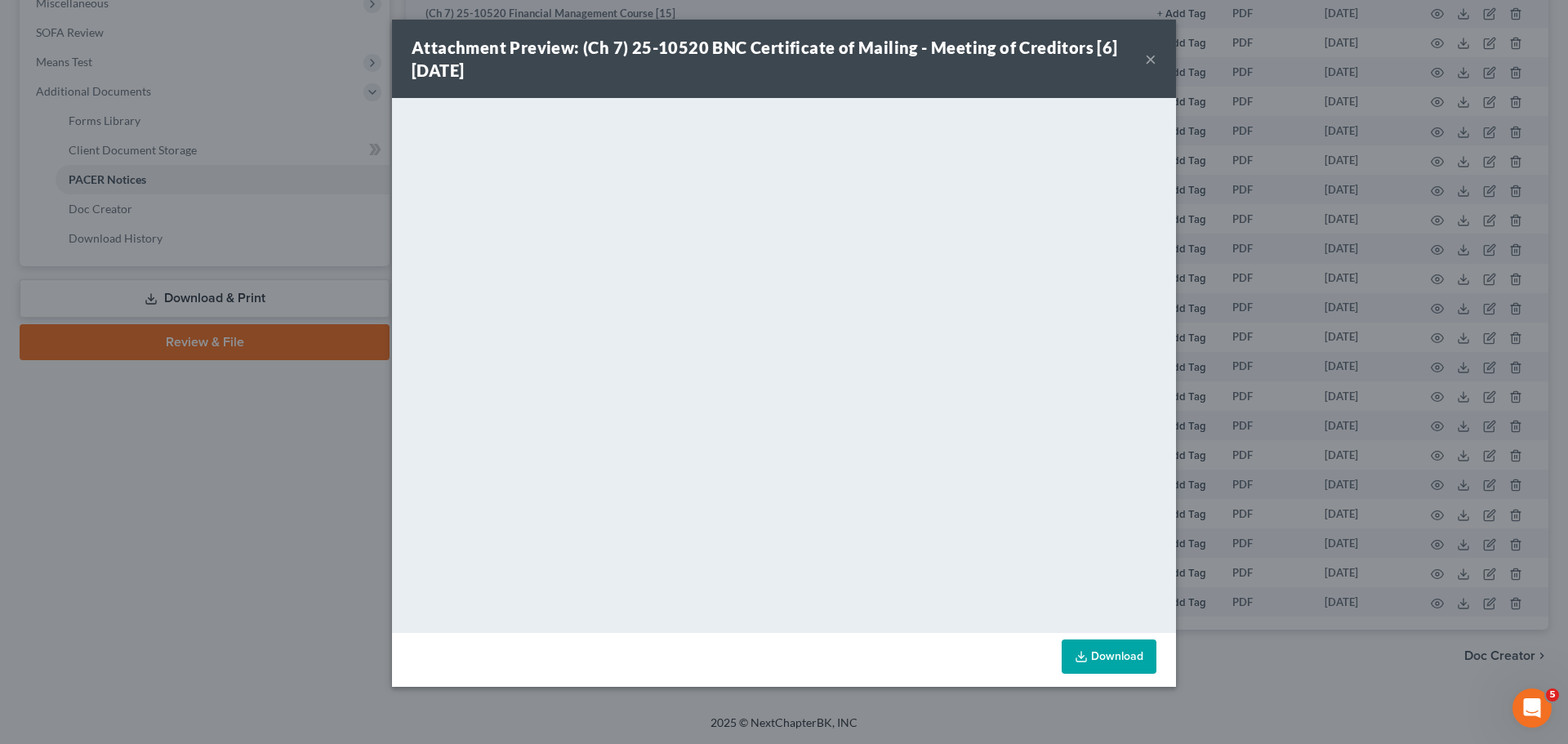
click at [1152, 50] on button "×" at bounding box center [1151, 59] width 12 height 20
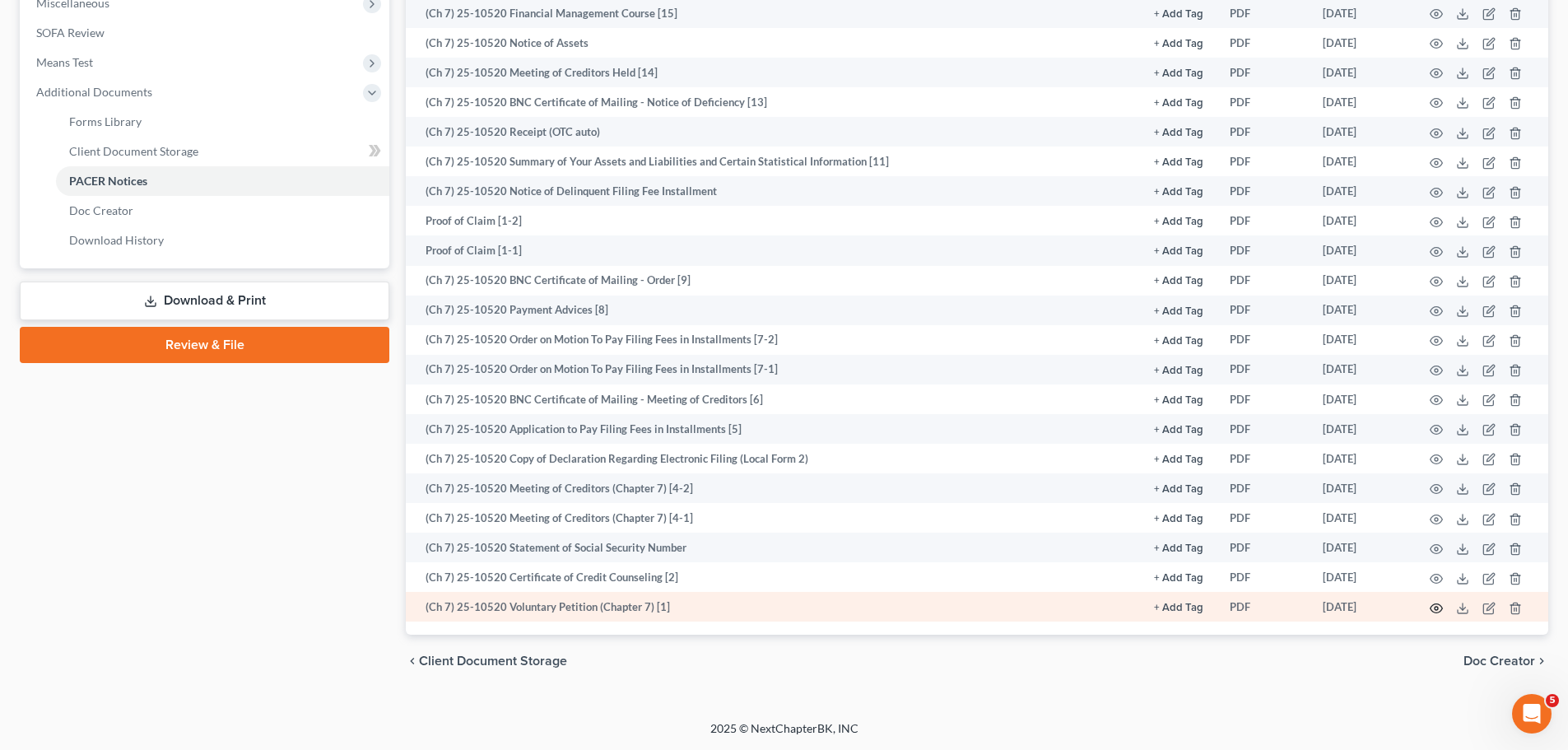
click at [1435, 605] on icon "button" at bounding box center [1436, 608] width 13 height 9
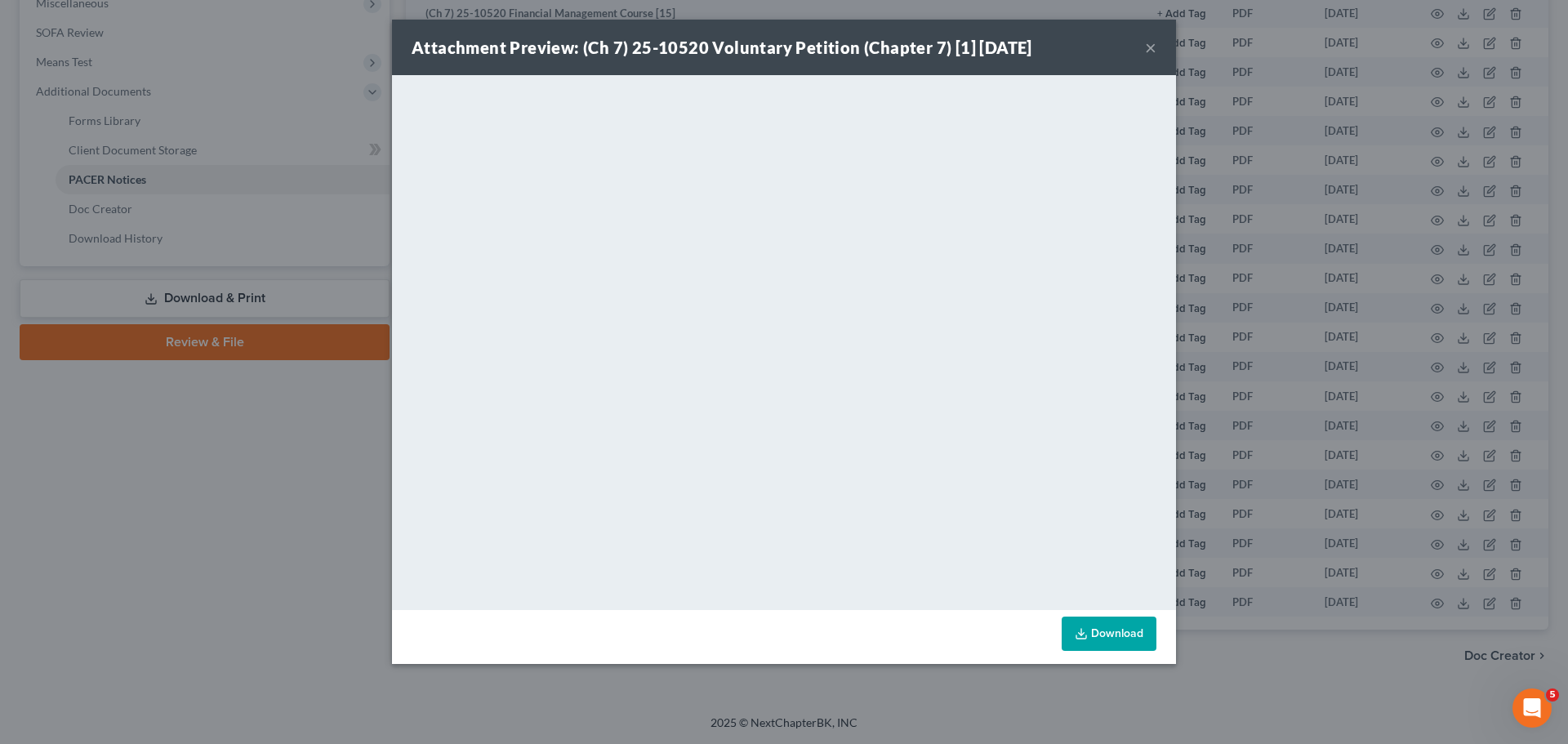
click at [1147, 49] on button "×" at bounding box center [1151, 47] width 12 height 20
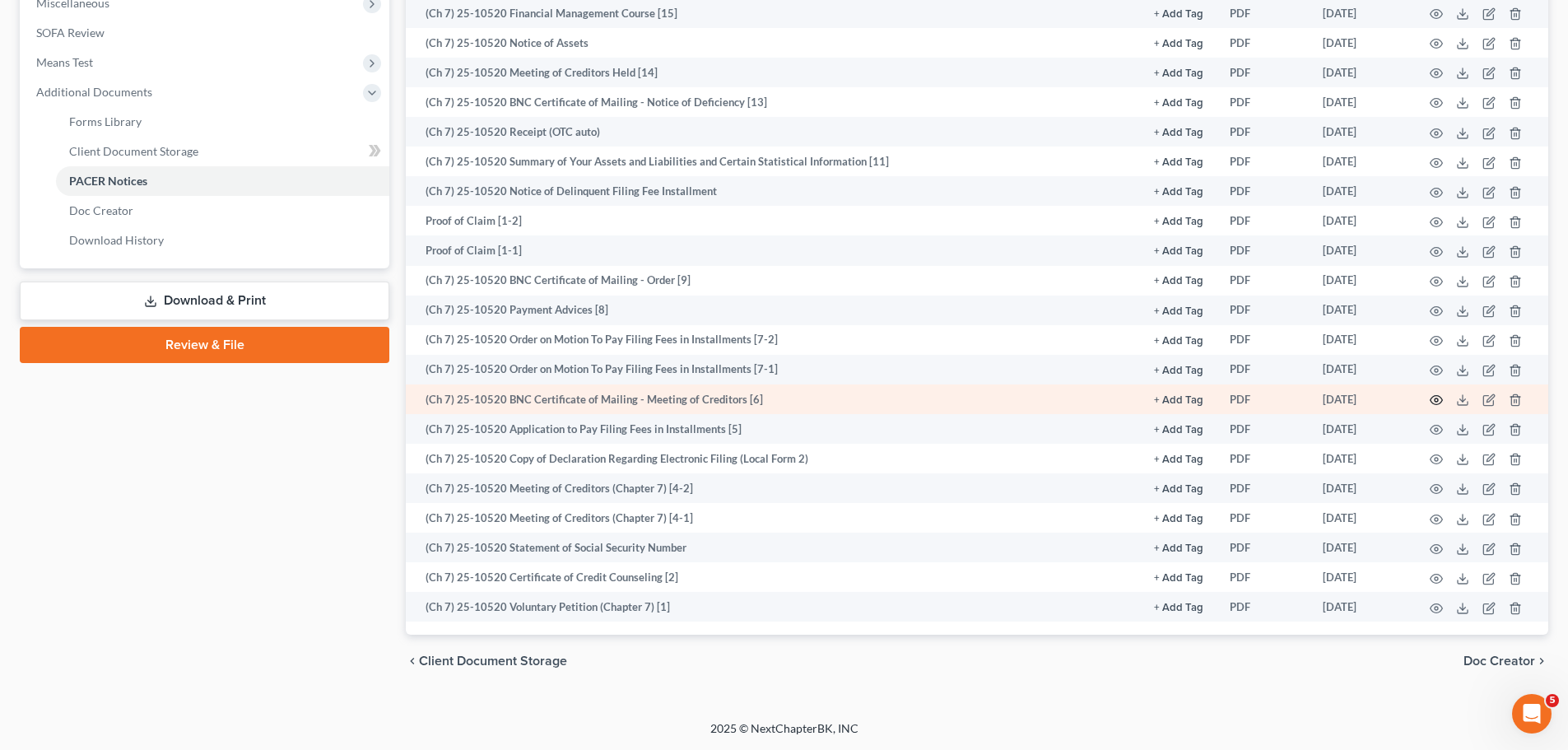
click at [1440, 406] on icon "button" at bounding box center [1436, 401] width 13 height 13
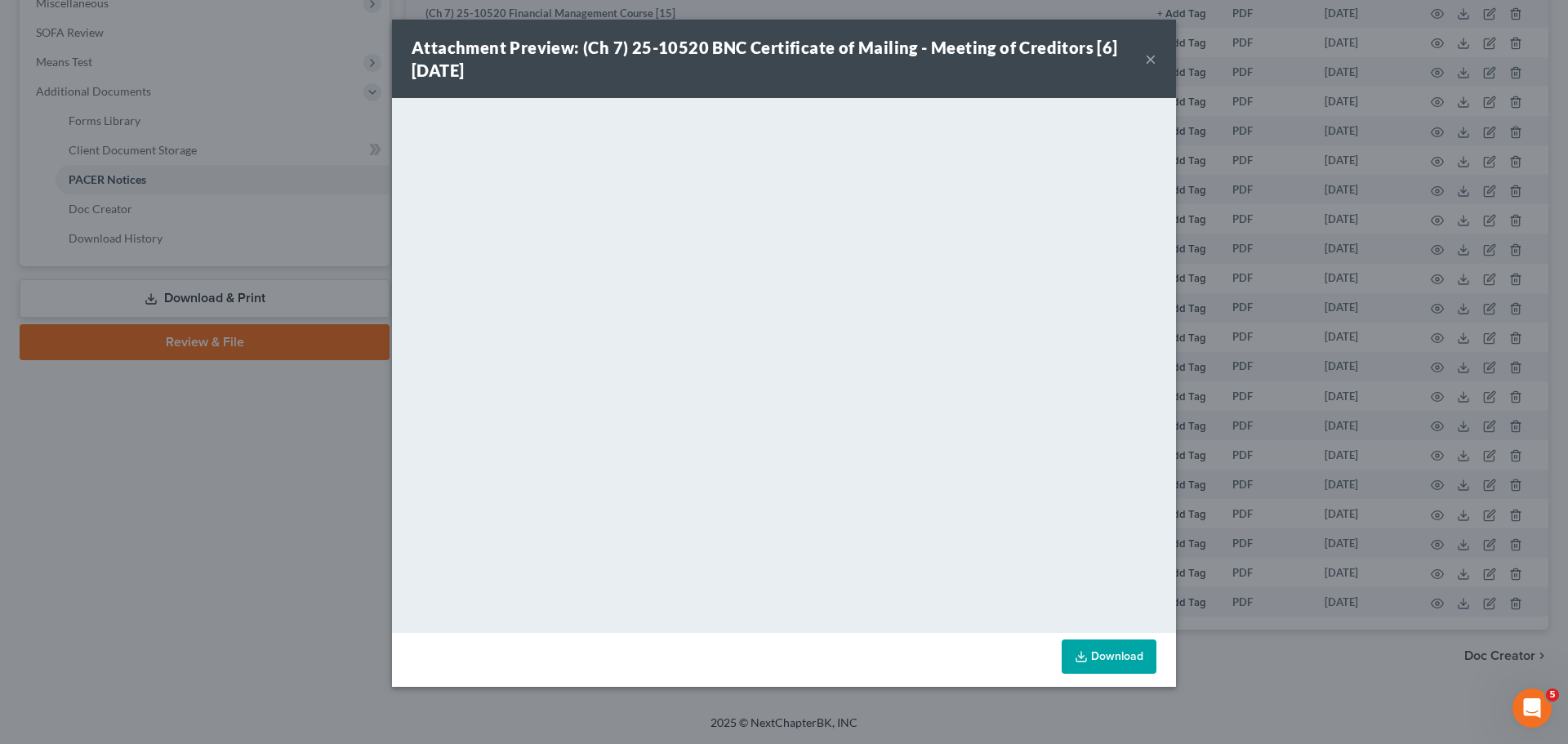
click at [1143, 57] on div "Attachment Preview: (Ch 7) 25-10520 BNC Certificate of Mailing - Meeting of Cre…" at bounding box center [778, 58] width 734 height 46
click at [1152, 59] on button "×" at bounding box center [1151, 59] width 12 height 20
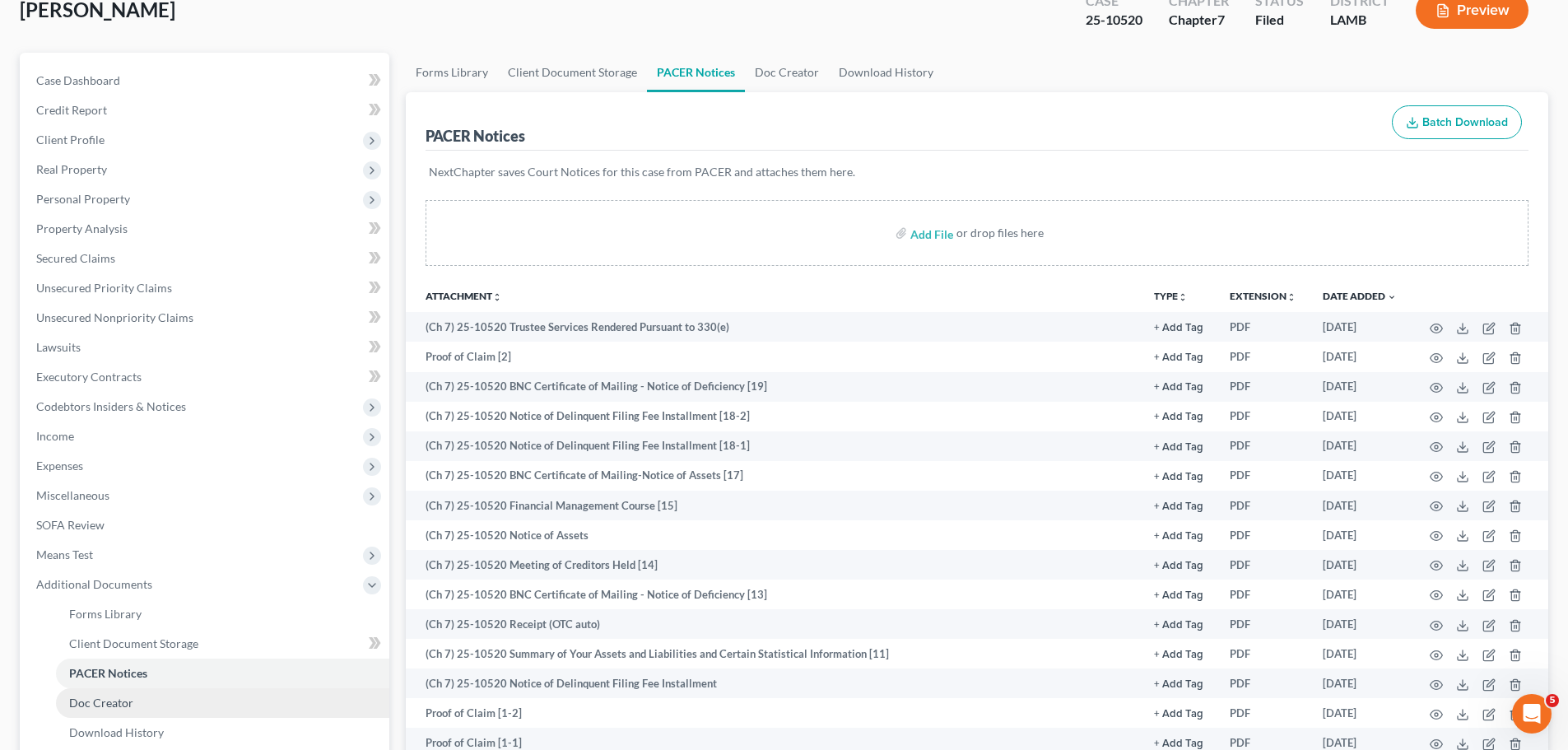
scroll to position [104, 0]
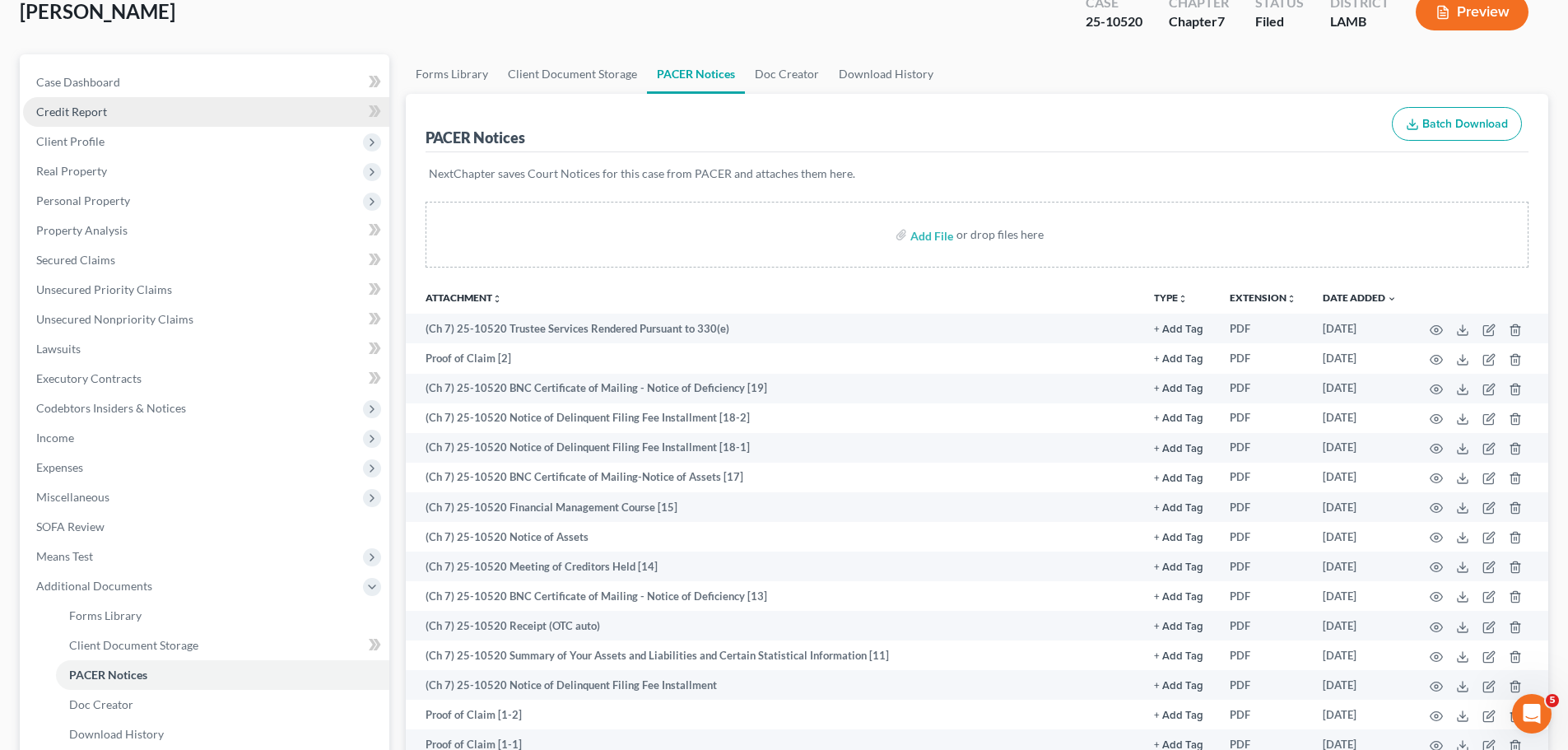
click at [149, 109] on link "Credit Report" at bounding box center [206, 112] width 366 height 29
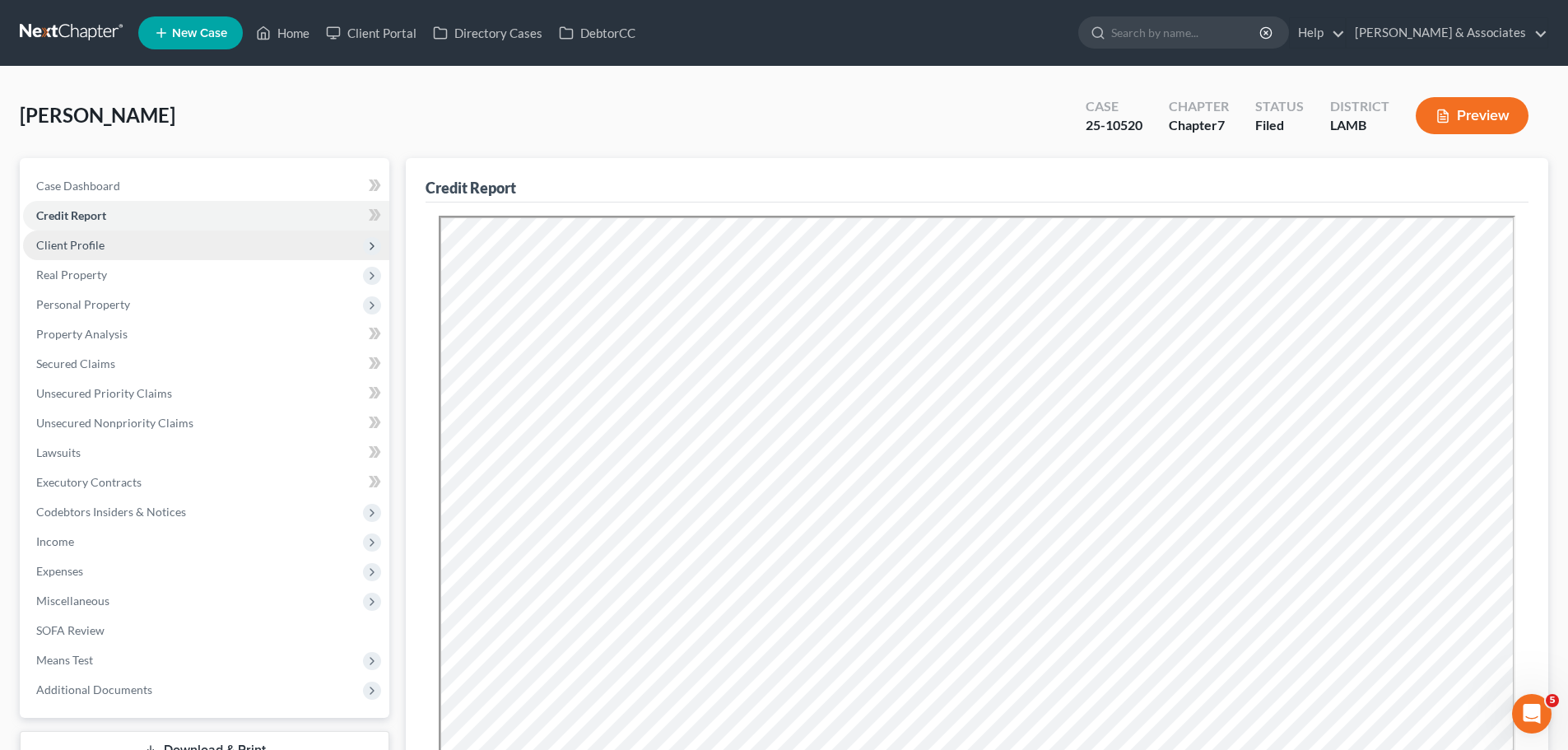
click at [107, 233] on span "Client Profile" at bounding box center [206, 245] width 366 height 29
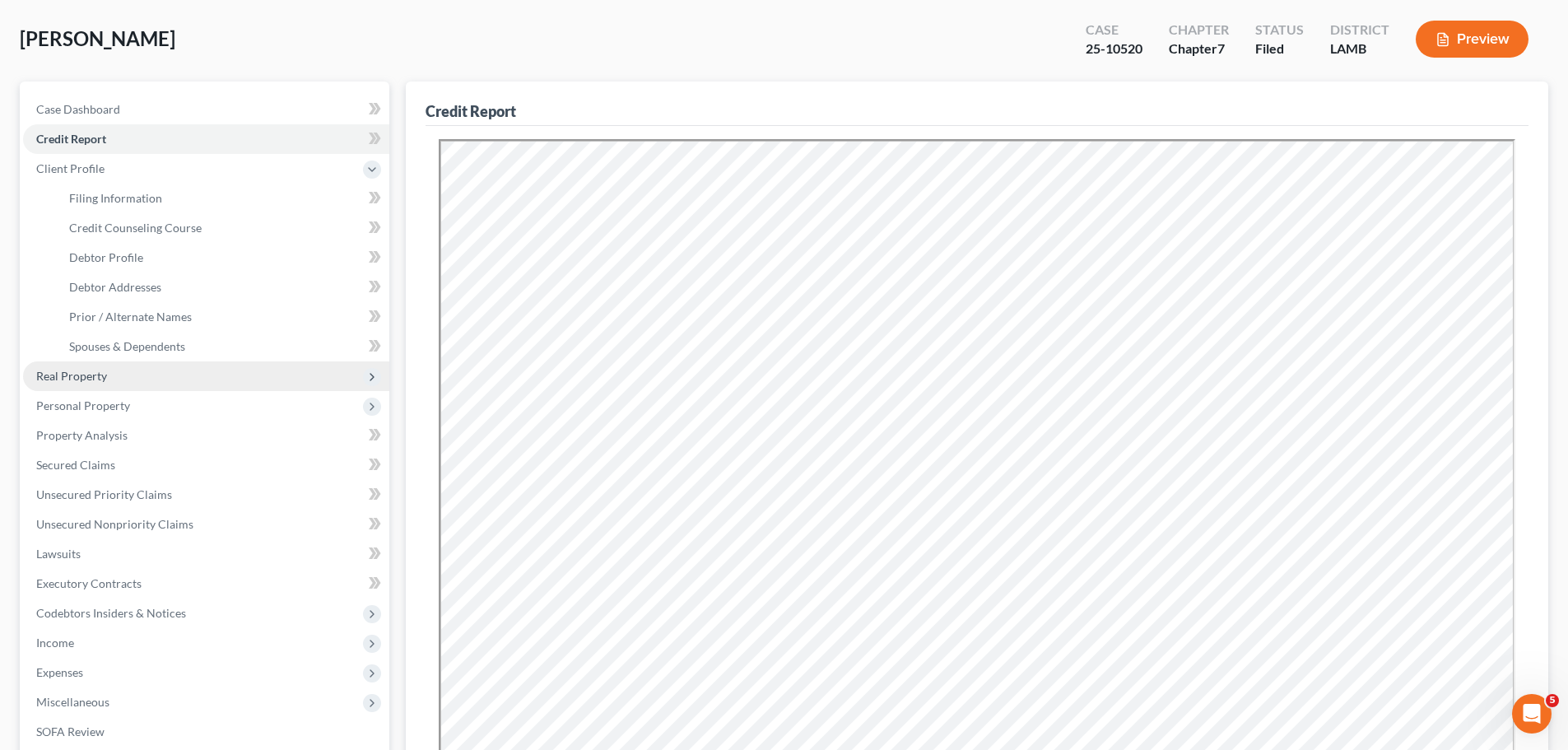
scroll to position [82, 0]
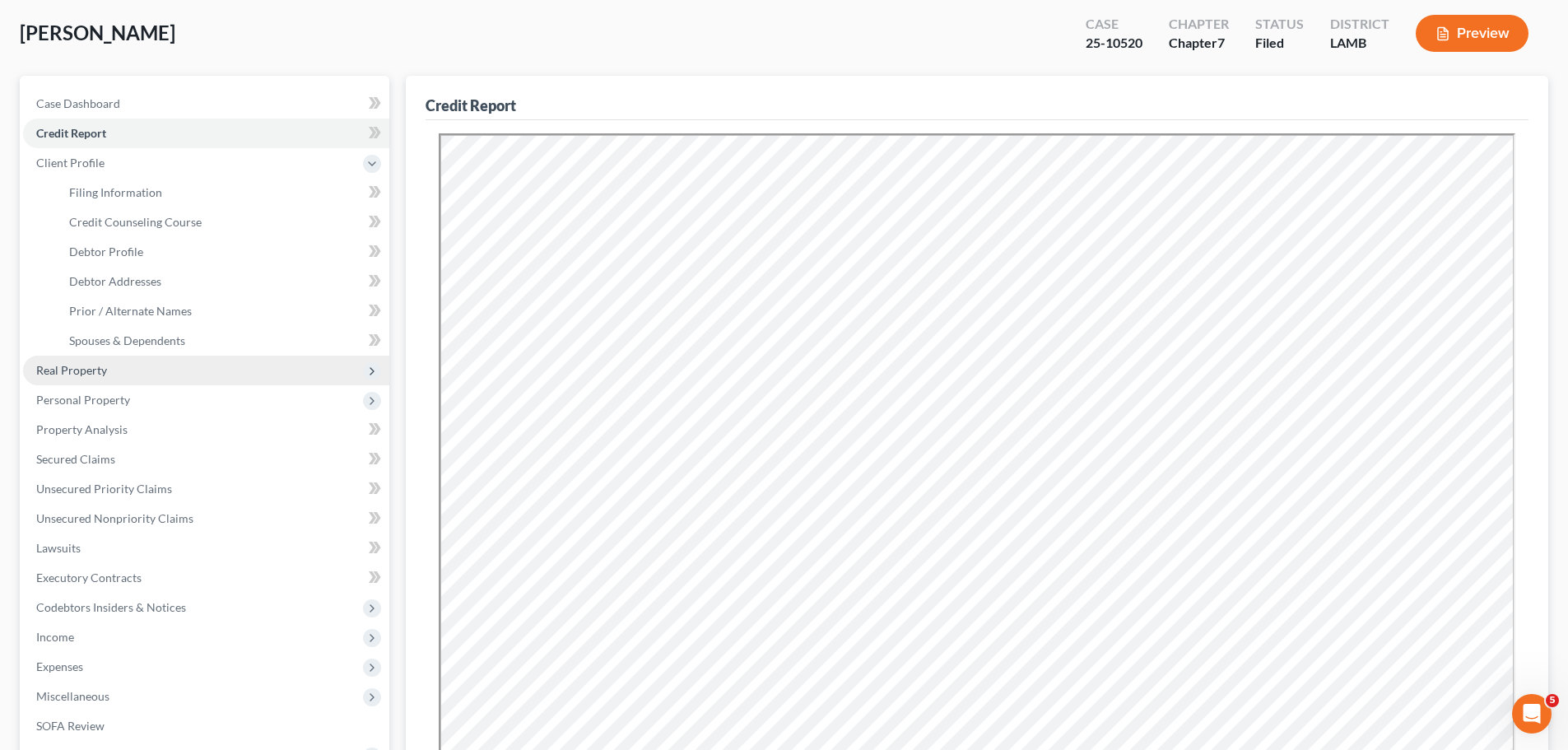
click at [74, 372] on span "Real Property" at bounding box center [71, 370] width 71 height 14
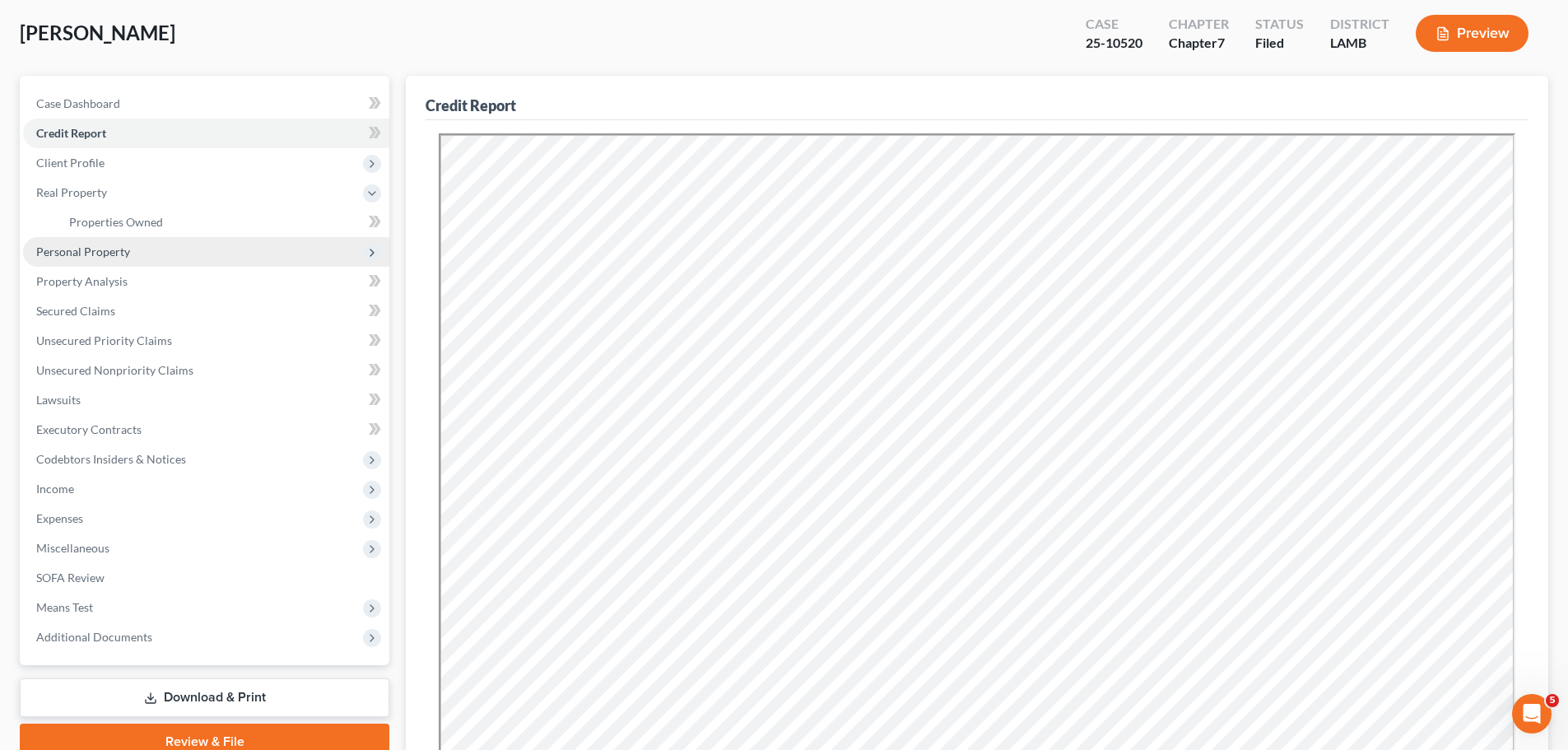
click at [185, 254] on span "Personal Property" at bounding box center [206, 251] width 366 height 29
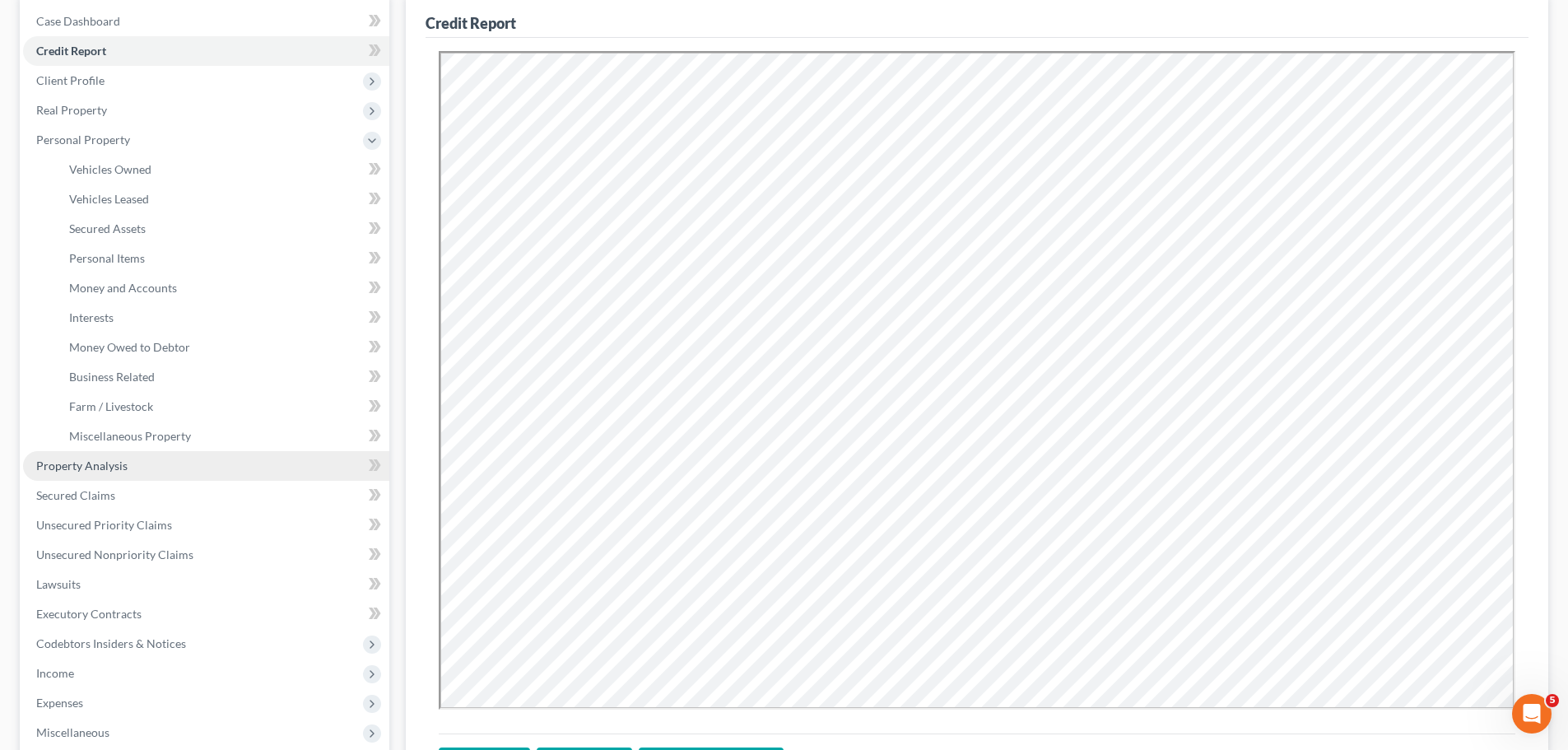
click at [108, 454] on link "Property Analysis" at bounding box center [206, 465] width 366 height 29
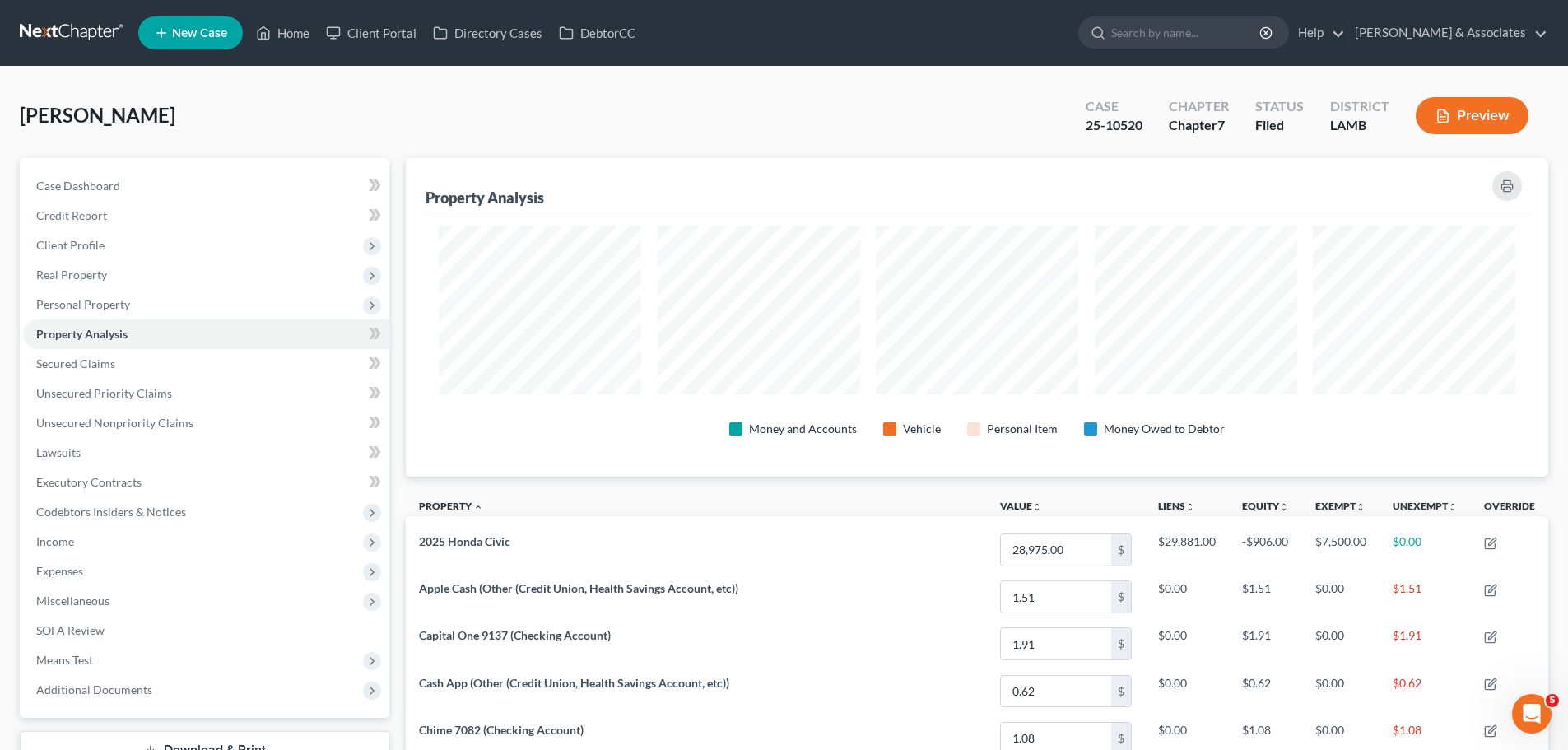
scroll to position [318, 1142]
click at [159, 372] on link "Secured Claims" at bounding box center [206, 364] width 366 height 29
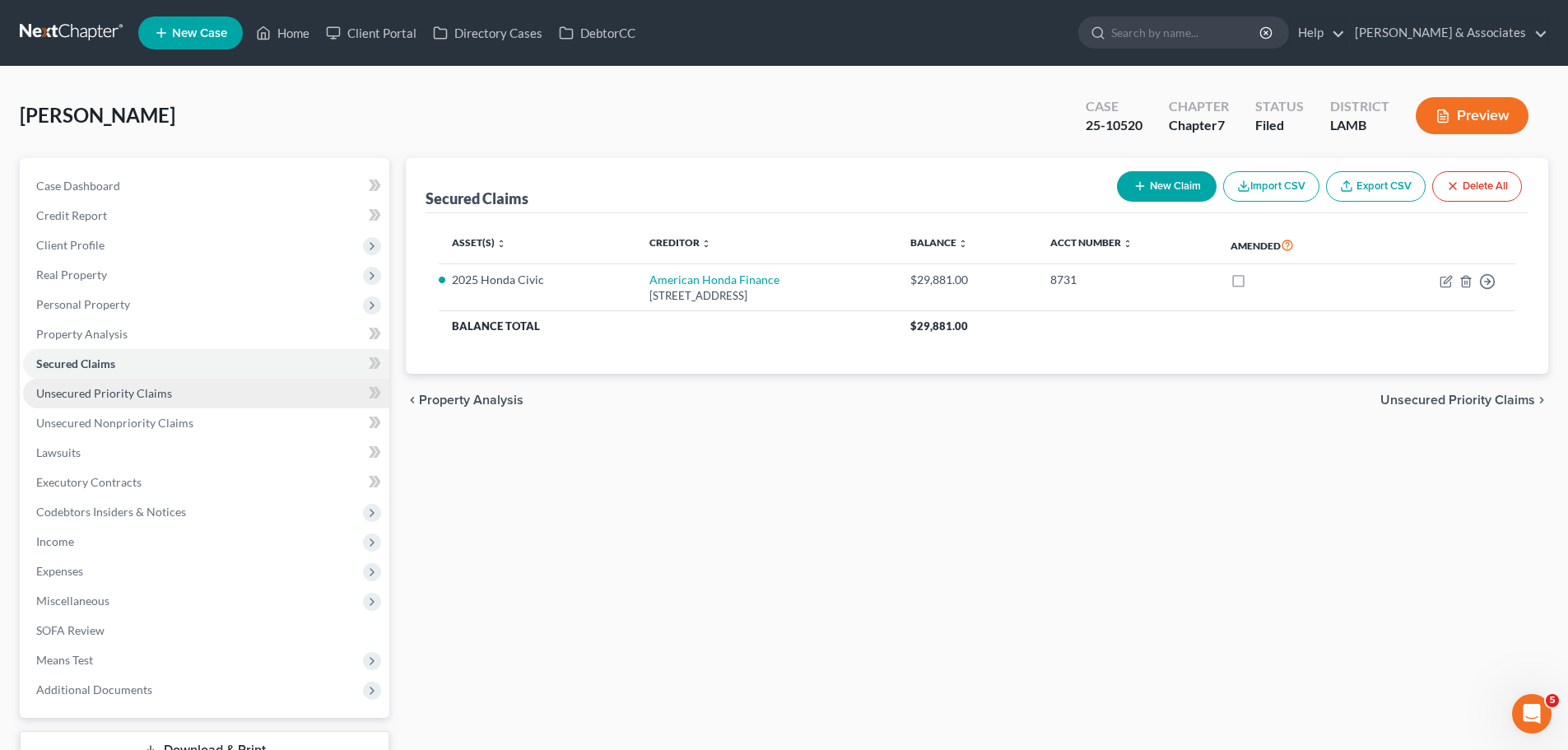
click at [196, 388] on link "Unsecured Priority Claims" at bounding box center [206, 393] width 366 height 29
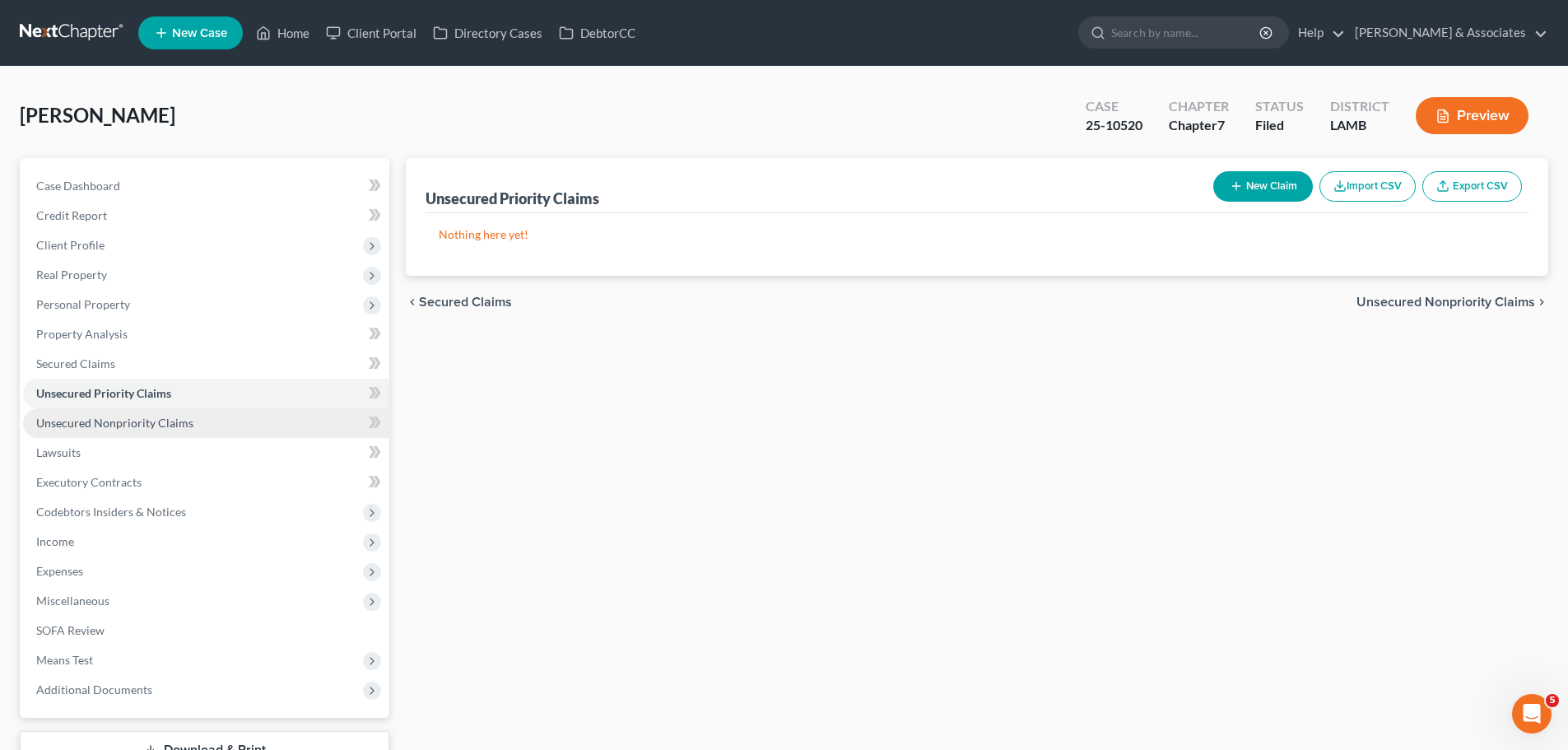
click at [180, 433] on link "Unsecured Nonpriority Claims" at bounding box center [206, 422] width 366 height 29
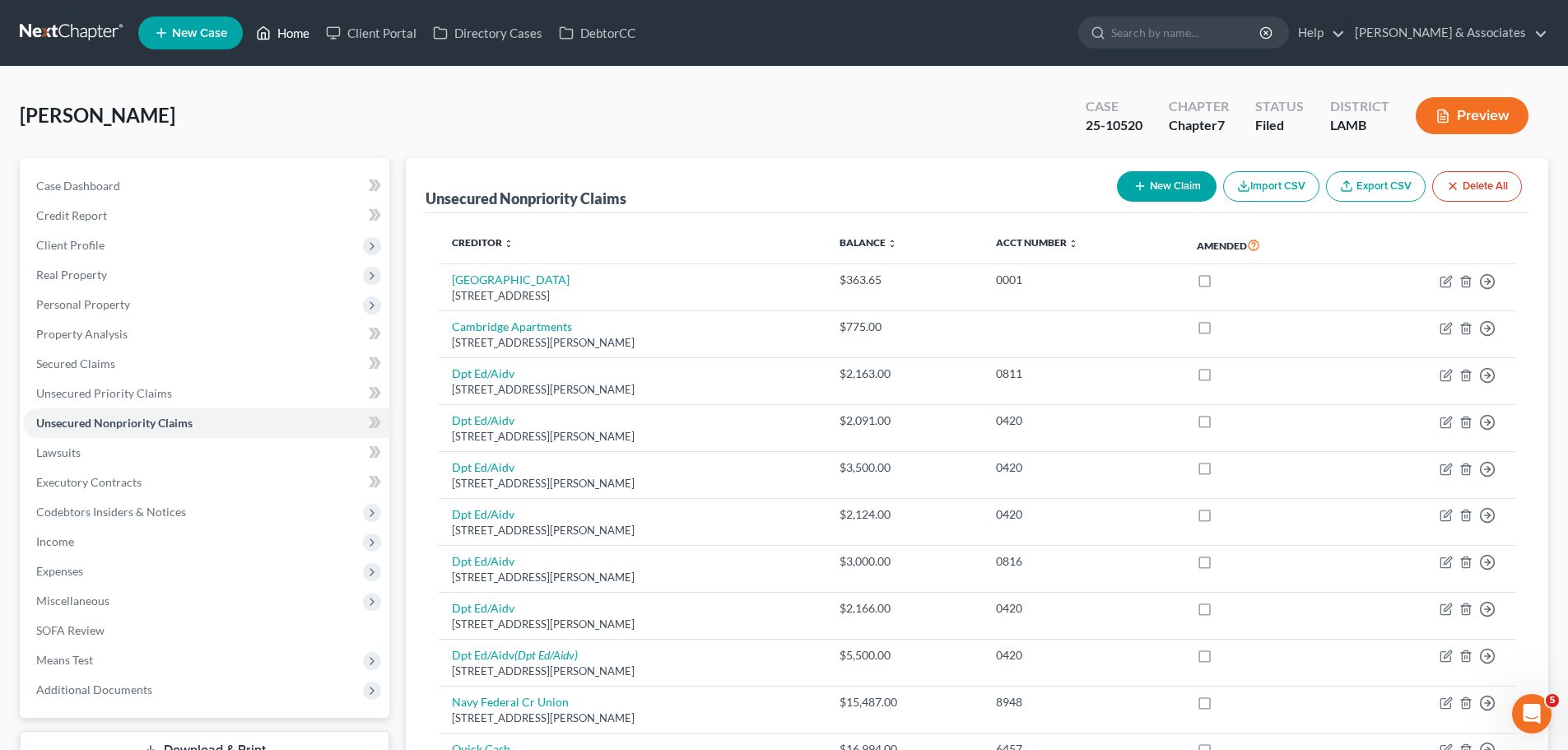
click at [300, 30] on link "Home" at bounding box center [282, 33] width 70 height 29
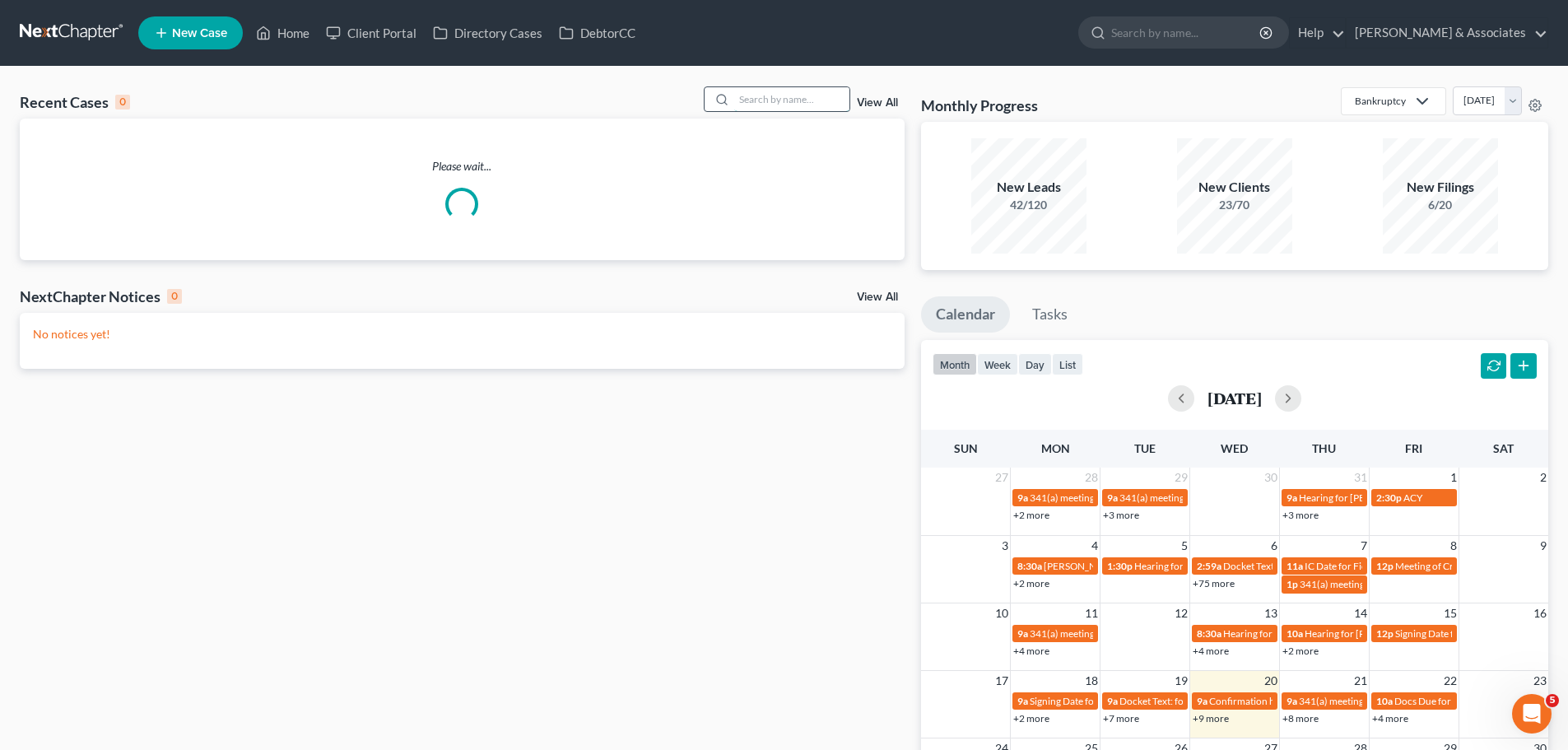
click at [781, 102] on input "search" at bounding box center [792, 99] width 115 height 24
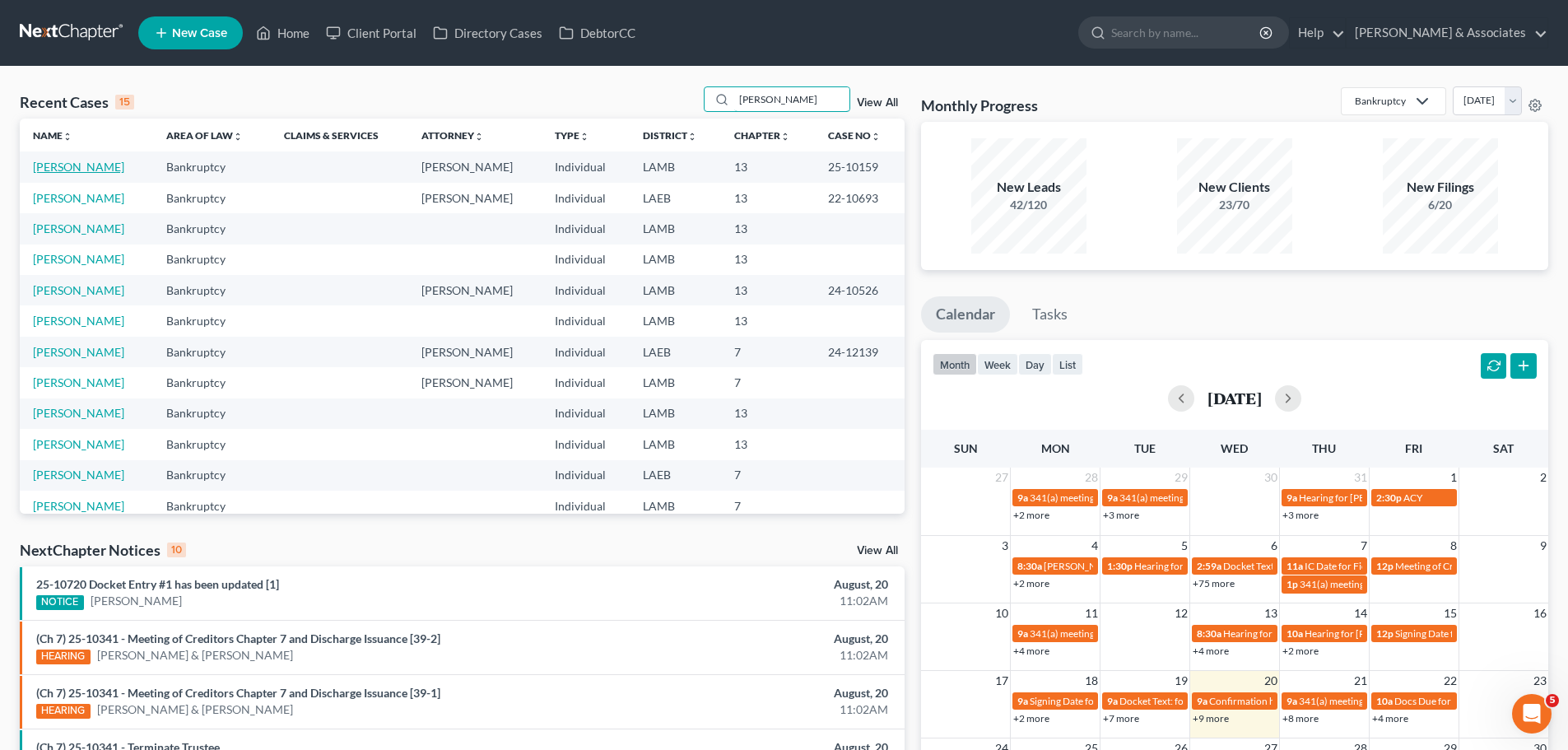
type input "[PERSON_NAME]"
click at [89, 166] on link "[PERSON_NAME]" at bounding box center [78, 166] width 91 height 14
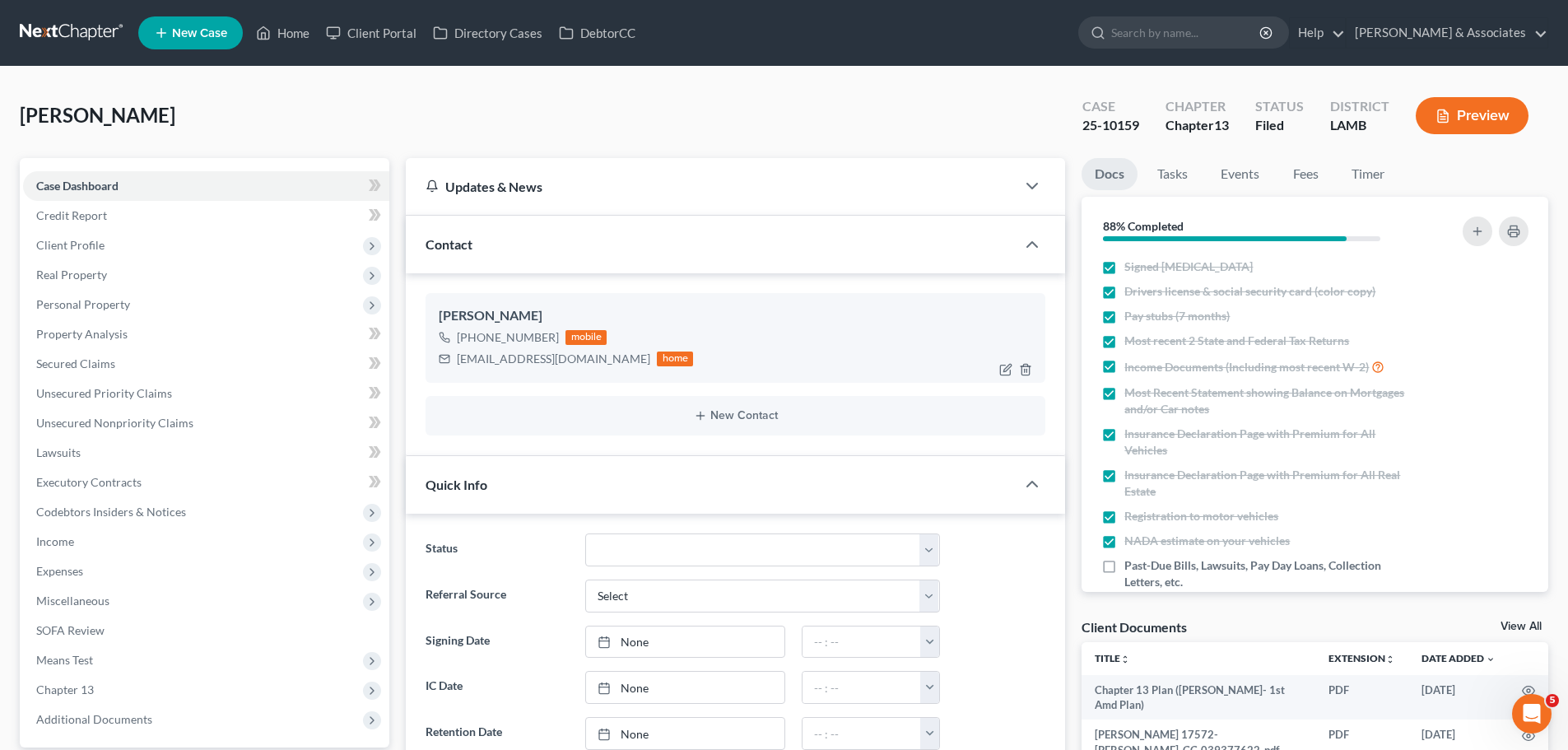
scroll to position [5219, 0]
drag, startPoint x: 458, startPoint y: 363, endPoint x: 567, endPoint y: 363, distance: 109.0
click at [567, 363] on div "[EMAIL_ADDRESS][DOMAIN_NAME]" at bounding box center [553, 359] width 193 height 17
copy div "[EMAIL_ADDRESS][DOMAIN_NAME]"
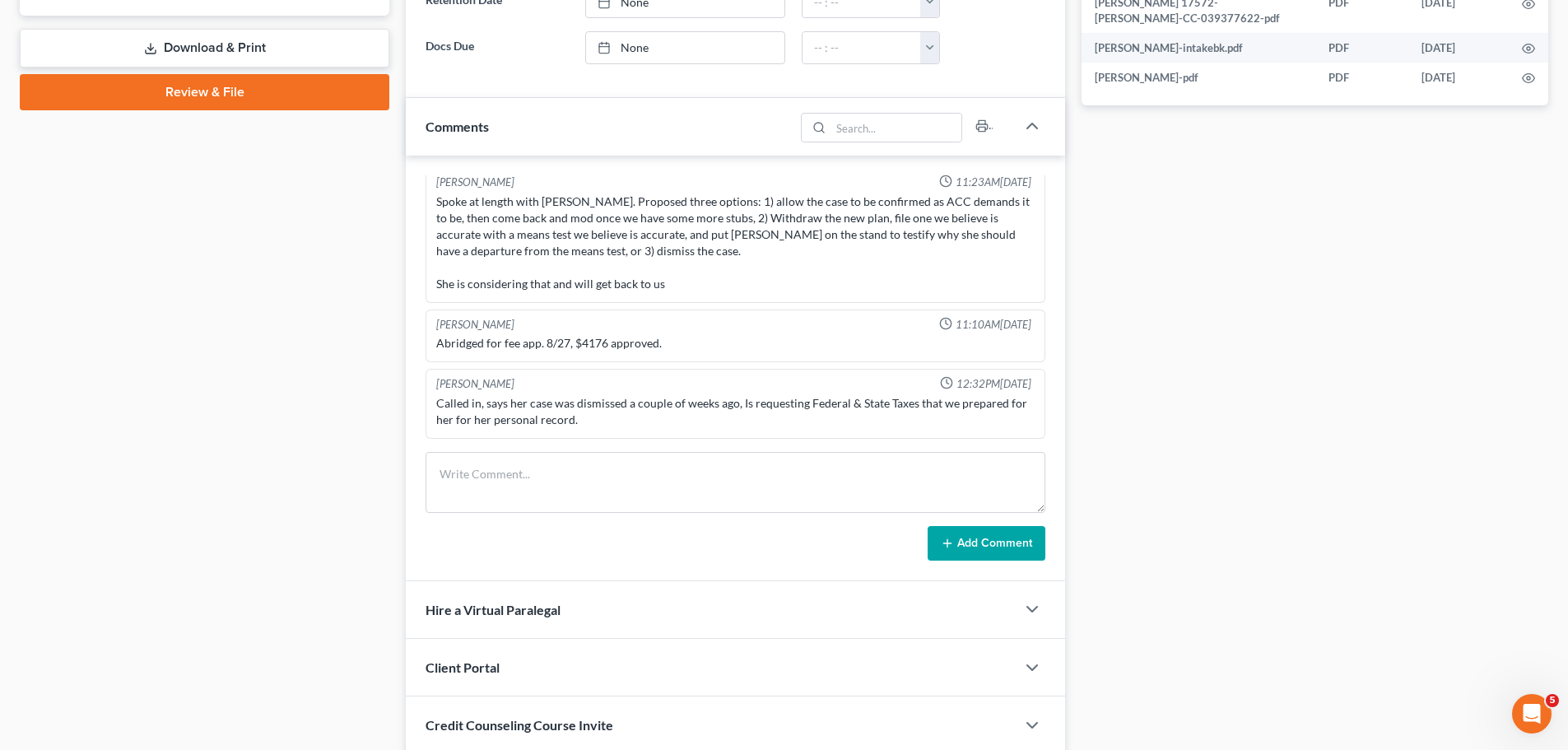
scroll to position [742, 0]
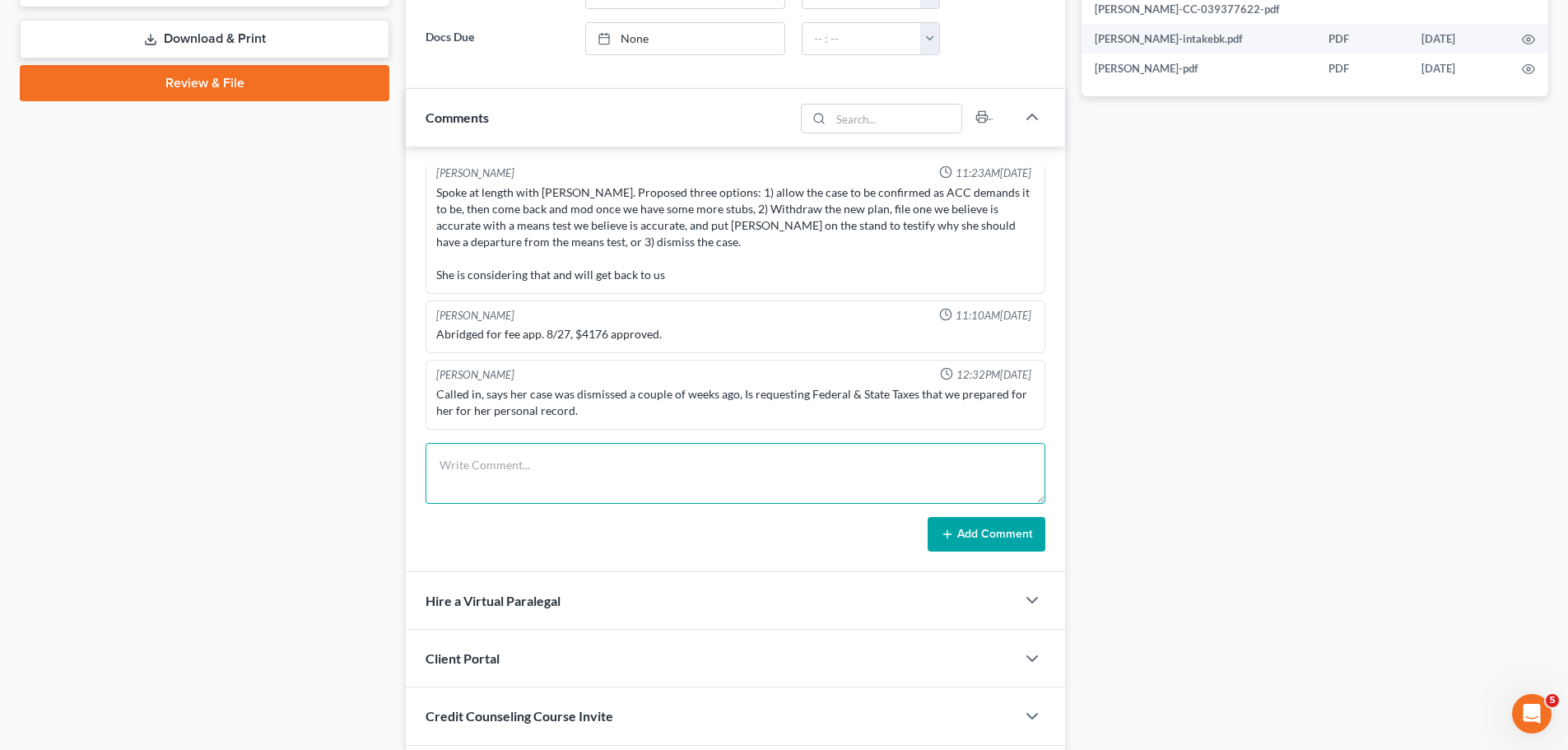
click at [522, 464] on textarea at bounding box center [735, 474] width 619 height 61
type textarea "I asked [PERSON_NAME] for the copy. Emailed the taxes to Warene."
click at [983, 531] on button "Add Comment" at bounding box center [986, 534] width 118 height 34
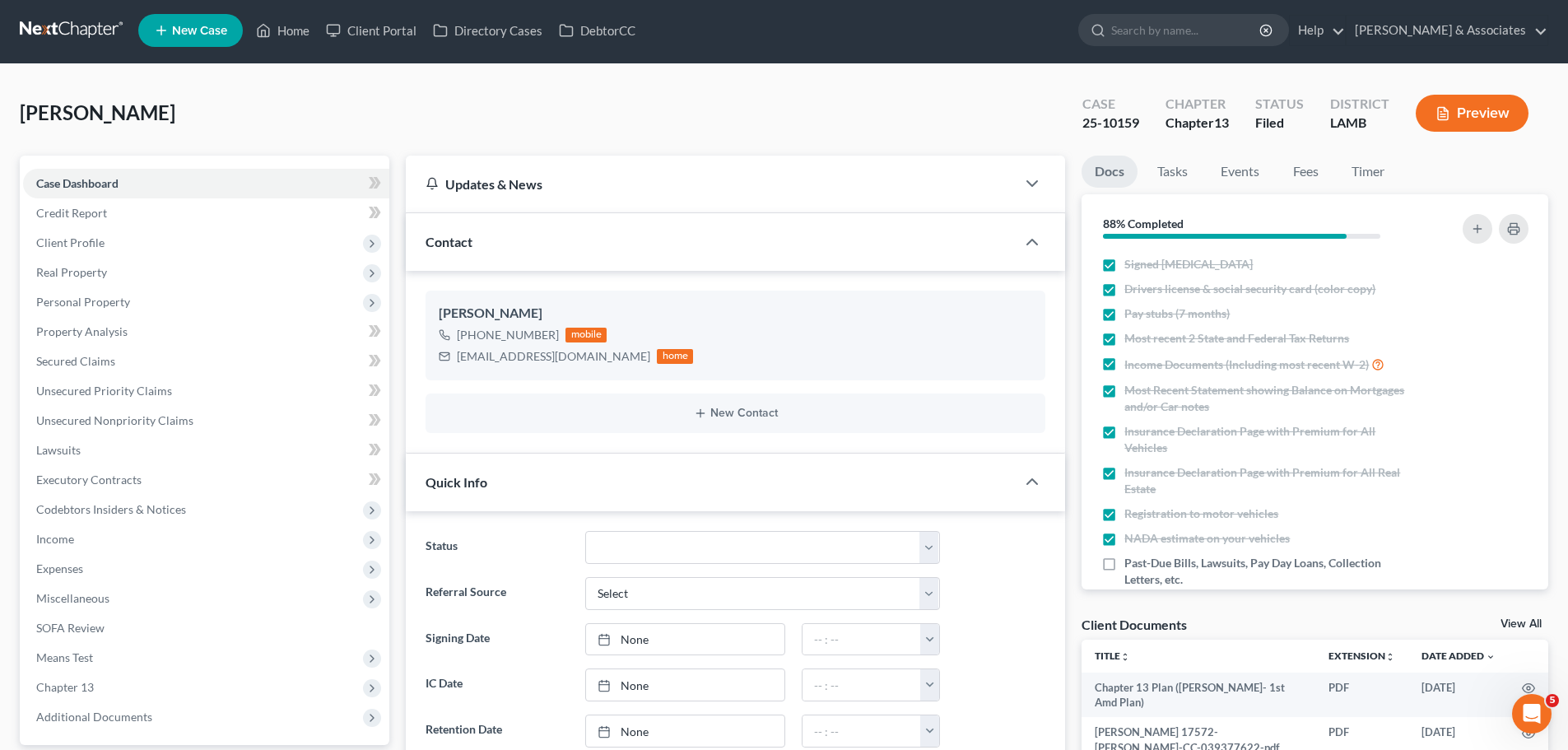
scroll to position [0, 0]
